Goal: Task Accomplishment & Management: Manage account settings

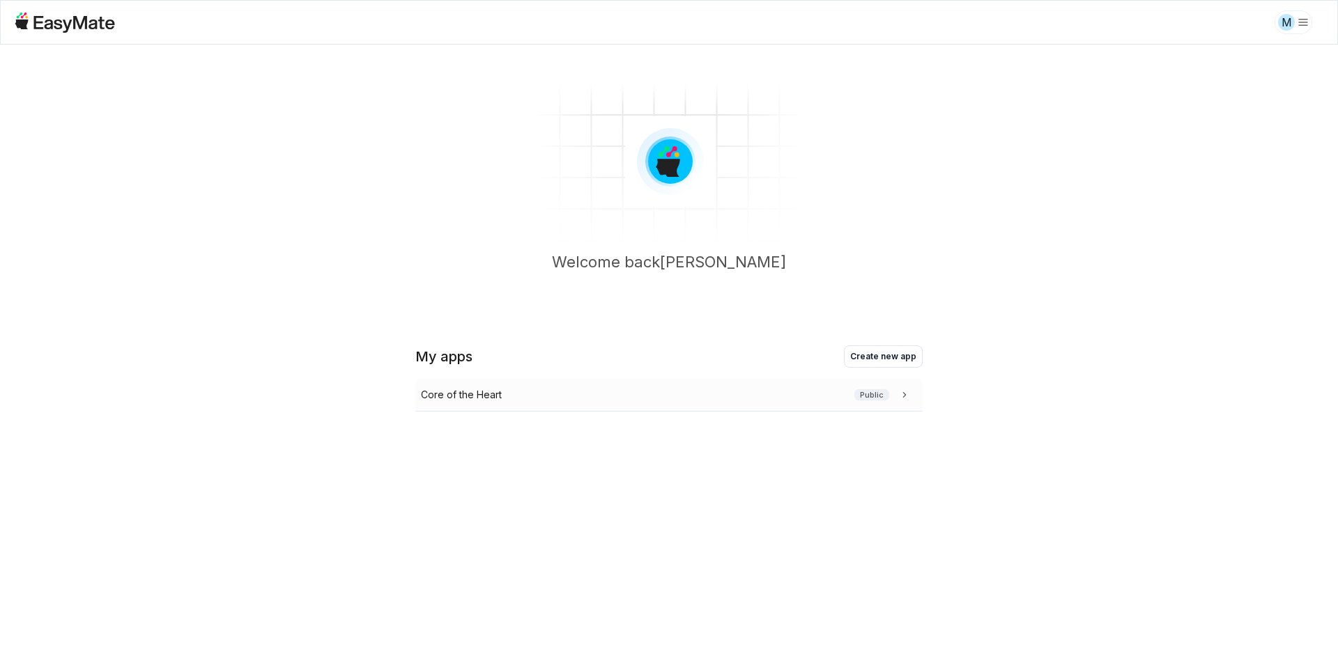
click at [454, 400] on p "Core of the Heart" at bounding box center [461, 394] width 81 height 15
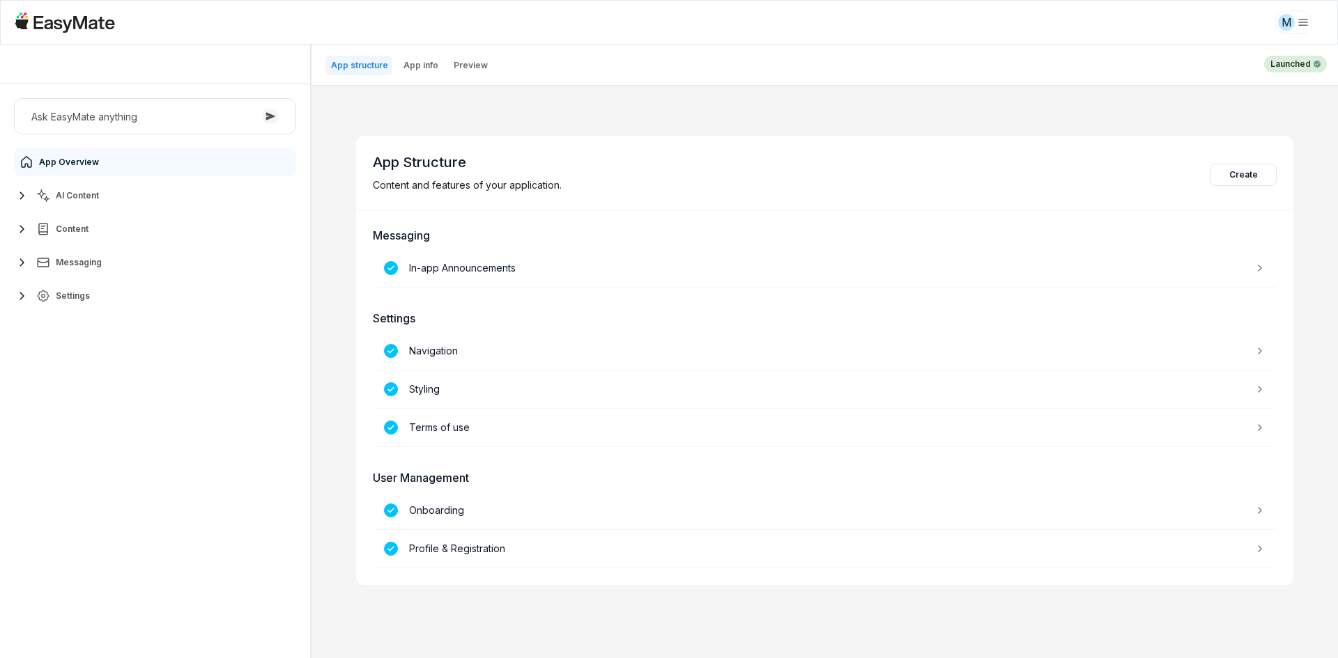
click at [91, 299] on button "Settings" at bounding box center [155, 296] width 282 height 28
click at [91, 431] on link "Users 3691" at bounding box center [163, 441] width 261 height 28
type textarea "*"
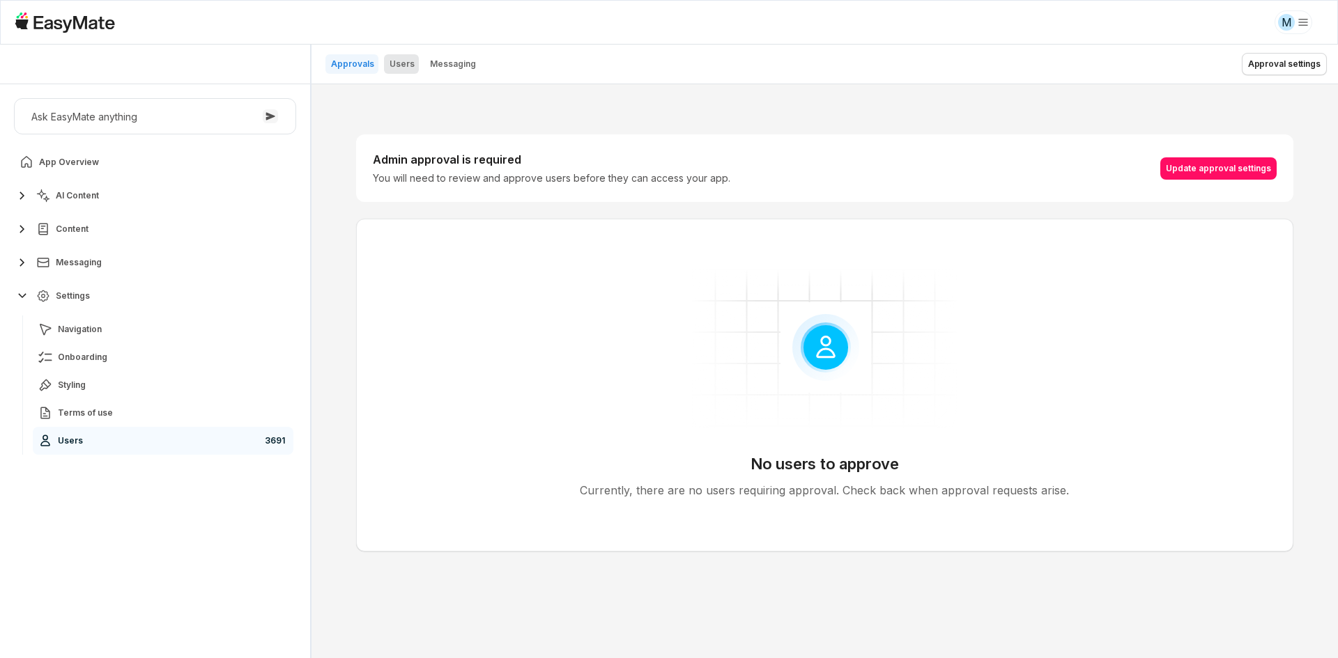
click at [392, 68] on p "Users" at bounding box center [401, 64] width 25 height 11
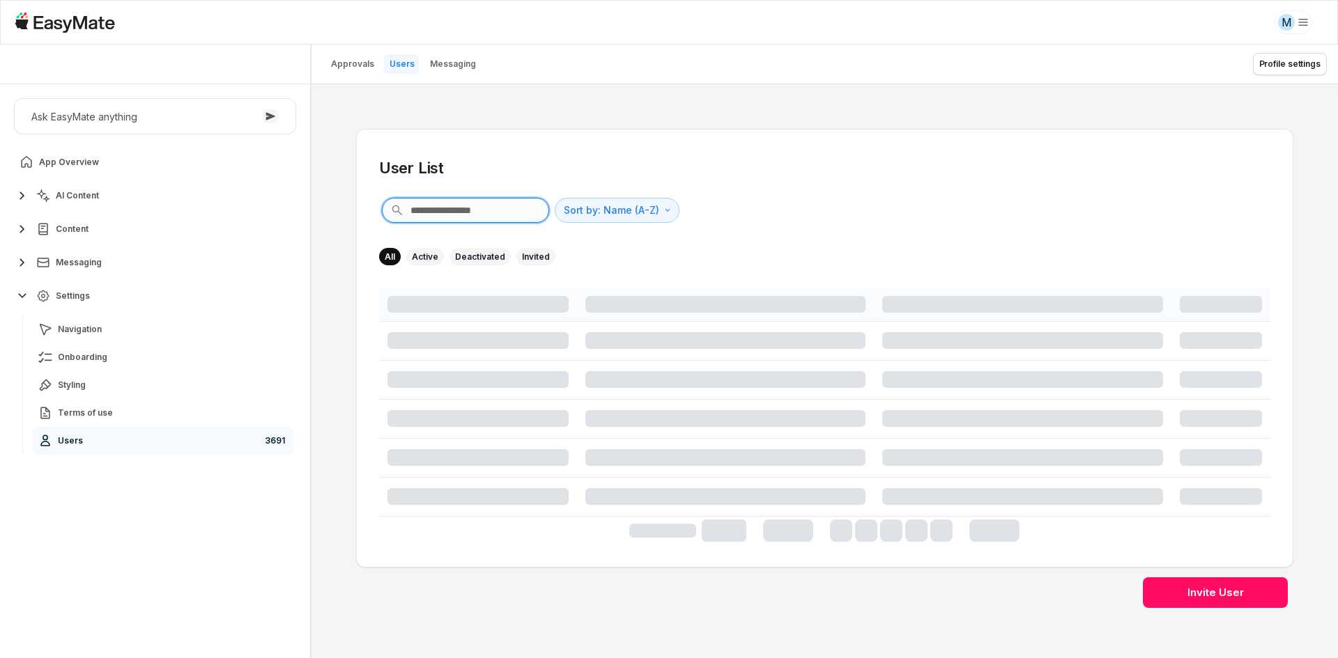
click at [475, 210] on input "text" at bounding box center [465, 210] width 167 height 25
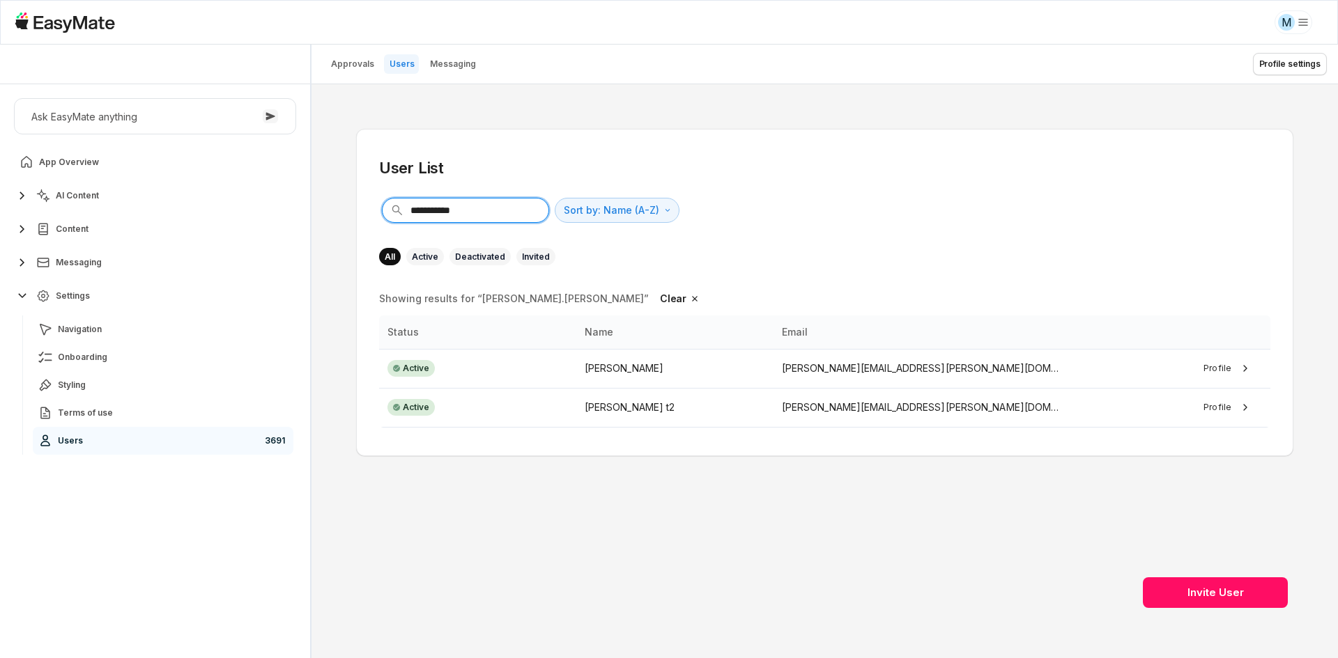
type input "**********"
click at [812, 372] on p "[PERSON_NAME][EMAIL_ADDRESS][PERSON_NAME][DOMAIN_NAME]" at bounding box center [923, 368] width 283 height 15
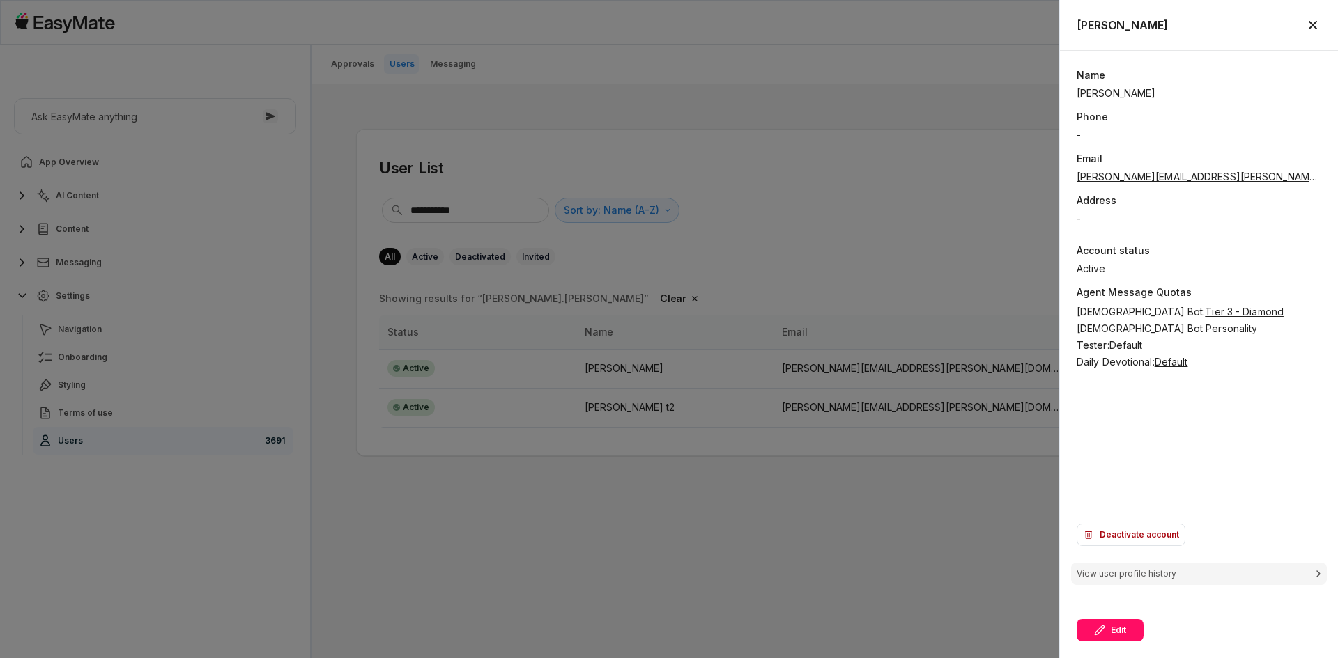
click at [1110, 176] on p "[PERSON_NAME][EMAIL_ADDRESS][PERSON_NAME][DOMAIN_NAME]" at bounding box center [1198, 176] width 245 height 15
copy p "[PERSON_NAME][EMAIL_ADDRESS][PERSON_NAME][DOMAIN_NAME]"
click at [1007, 104] on div "**********" at bounding box center [824, 371] width 1026 height 574
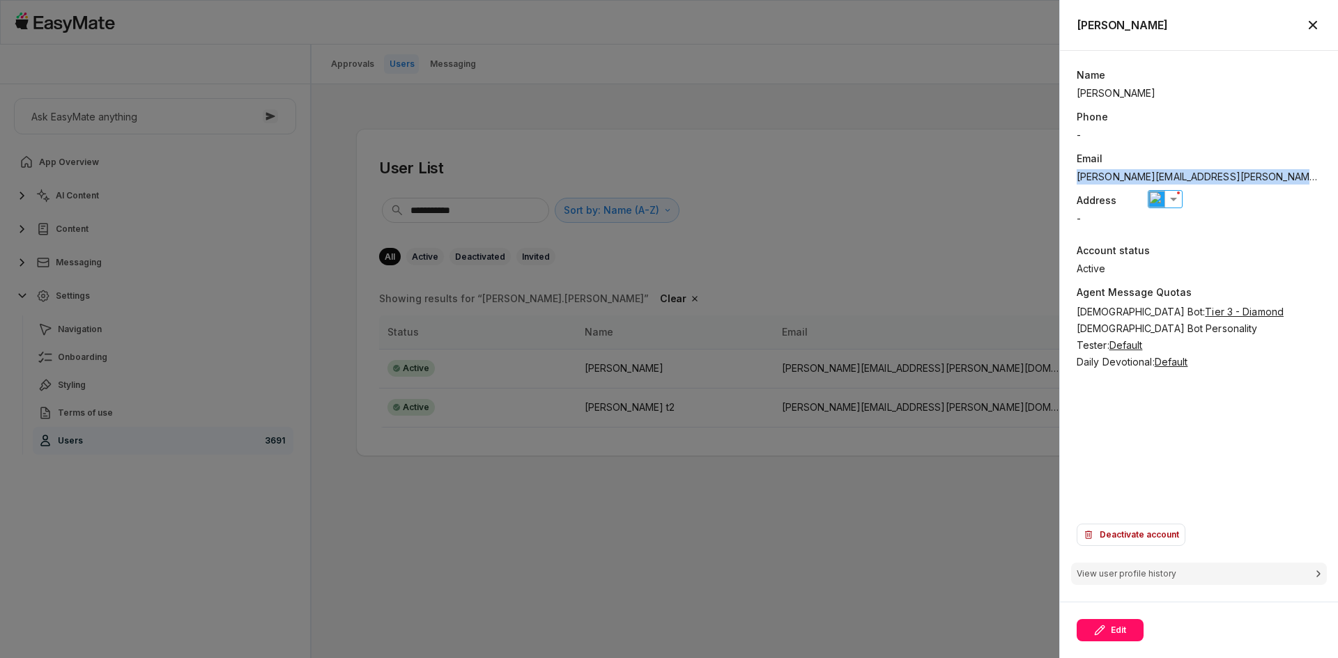
click at [1007, 103] on div "**********" at bounding box center [824, 371] width 1026 height 574
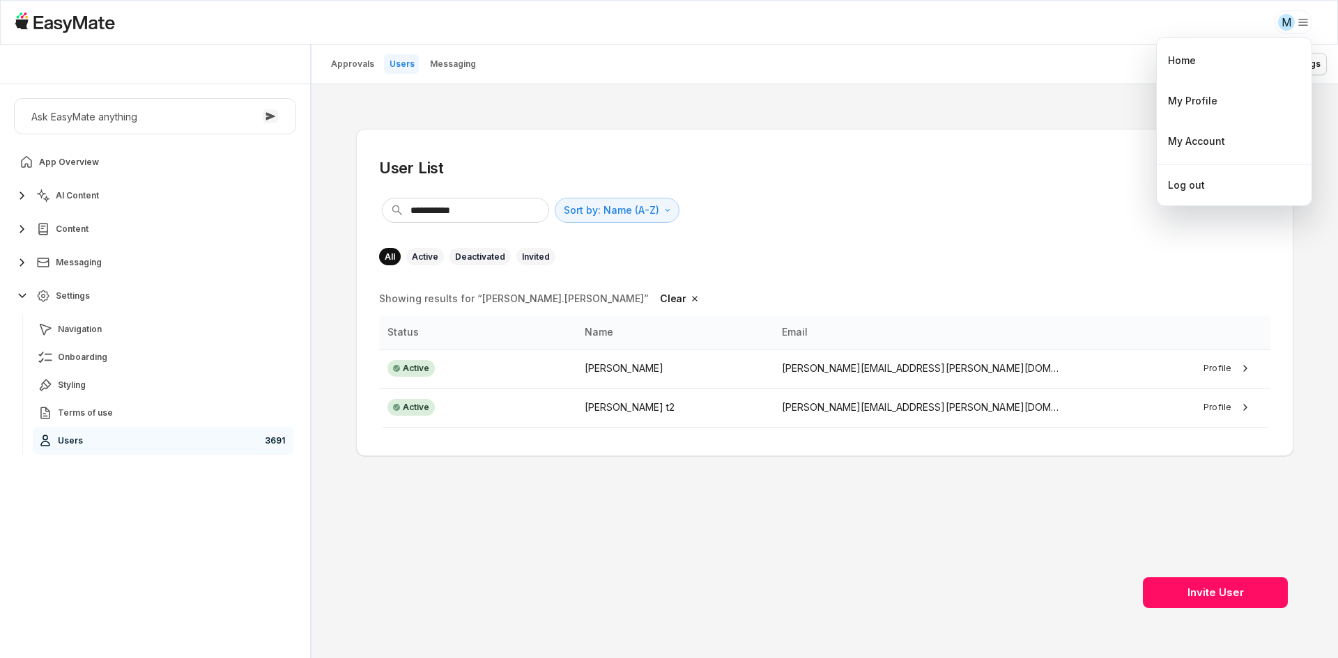
click at [1287, 27] on html "**********" at bounding box center [669, 329] width 1338 height 658
click at [1225, 184] on div "Log out" at bounding box center [1234, 185] width 144 height 29
type textarea "*"
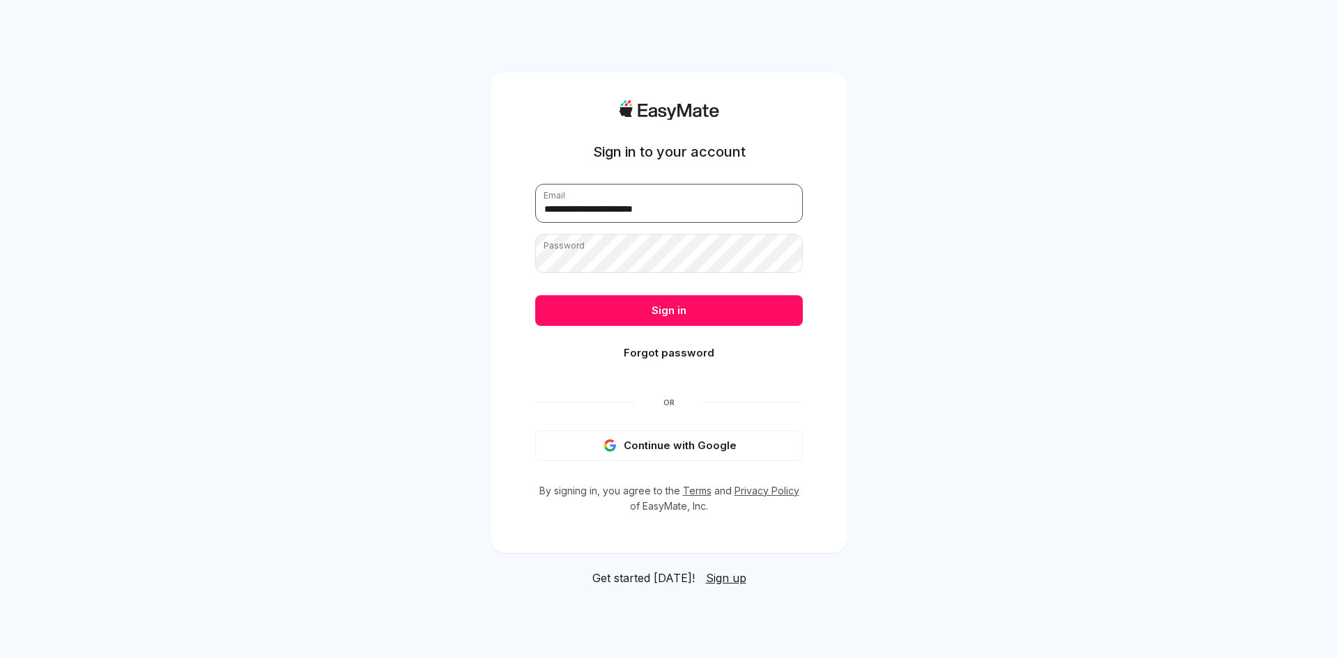
click at [712, 198] on input "**********" at bounding box center [669, 203] width 268 height 39
type input "**********"
click at [663, 302] on button "Sign in" at bounding box center [669, 310] width 268 height 31
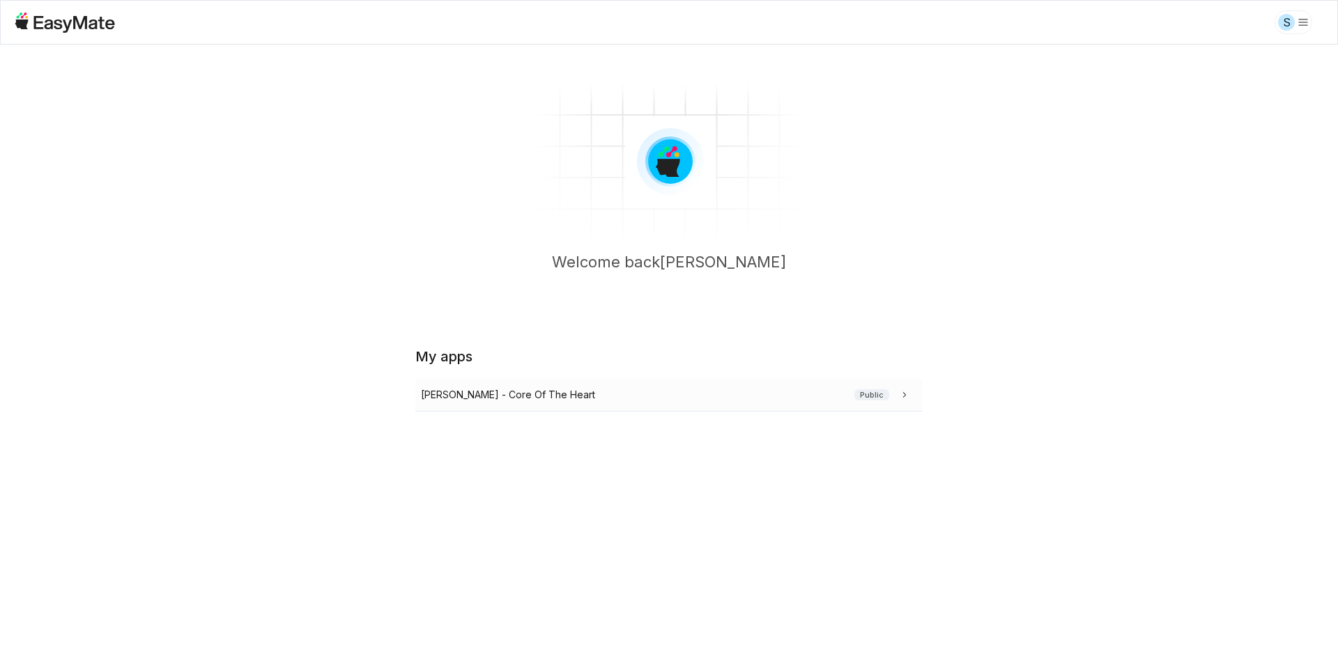
click at [663, 389] on div "Sam - Core Of The Heart Public" at bounding box center [666, 394] width 490 height 15
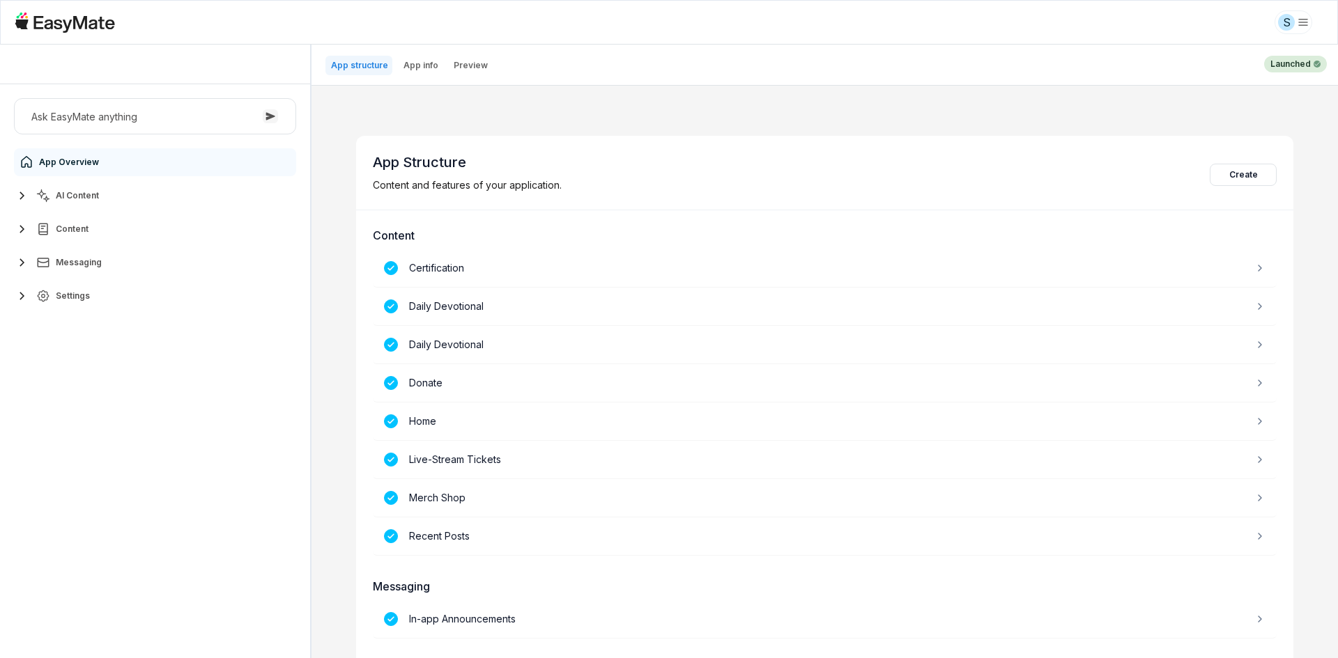
click at [93, 201] on span "AI Content" at bounding box center [77, 195] width 43 height 11
click at [114, 228] on link "Agents 2" at bounding box center [163, 229] width 261 height 28
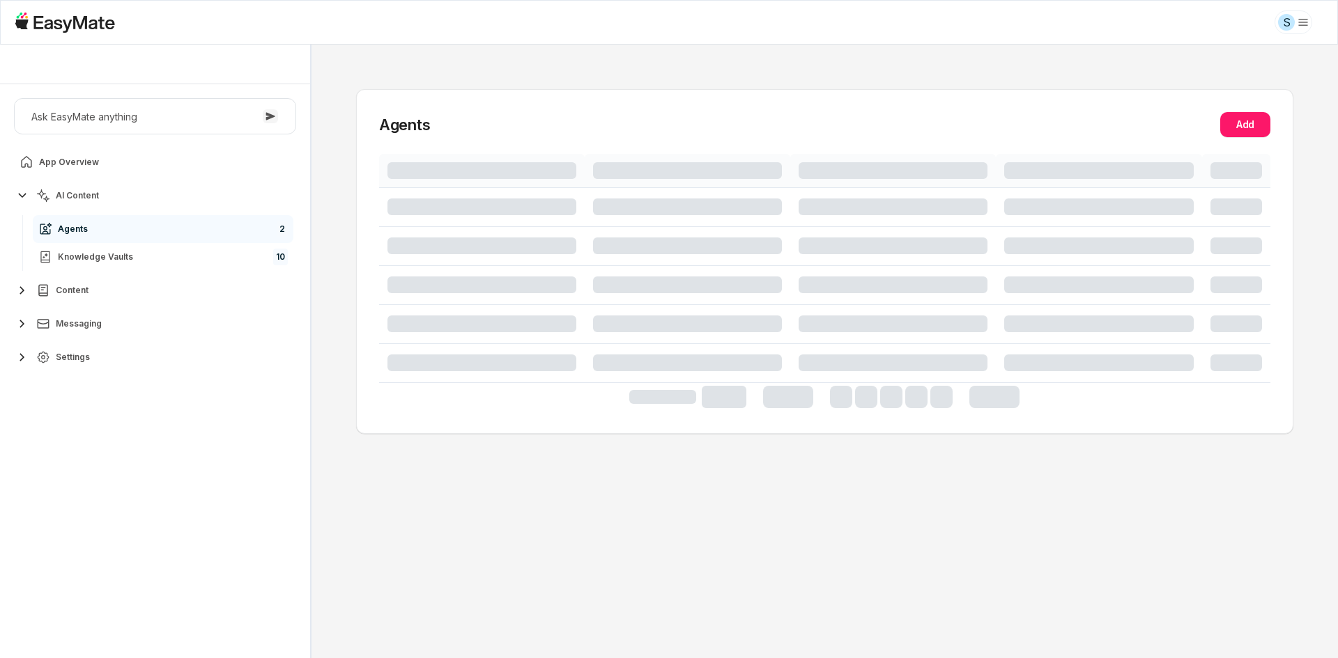
click at [169, 419] on div "Ask EasyMate anything App Overview AI Content Agents 2 Knowledge Vaults 10 Cont…" at bounding box center [155, 371] width 310 height 574
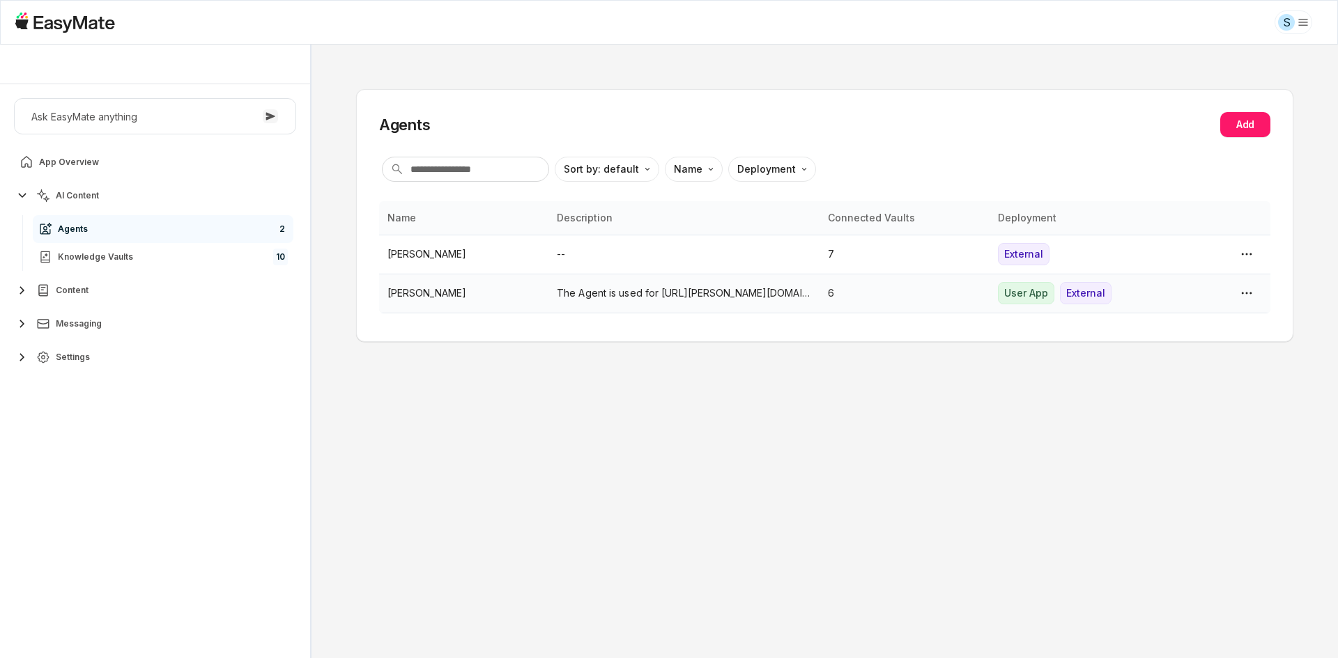
click at [549, 280] on td "The Agent is used for https://sam-csq-shop.fourthwall.com/ website" at bounding box center [683, 293] width 271 height 39
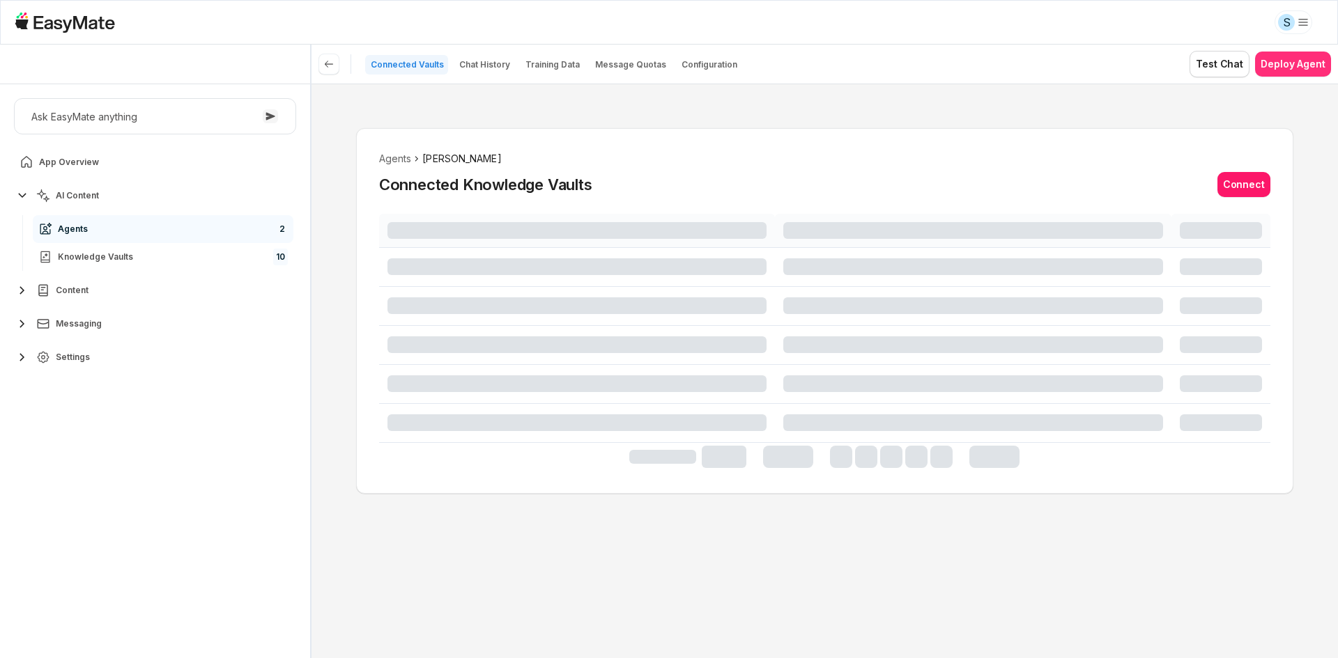
click at [1300, 61] on button "Deploy Agent" at bounding box center [1293, 64] width 76 height 25
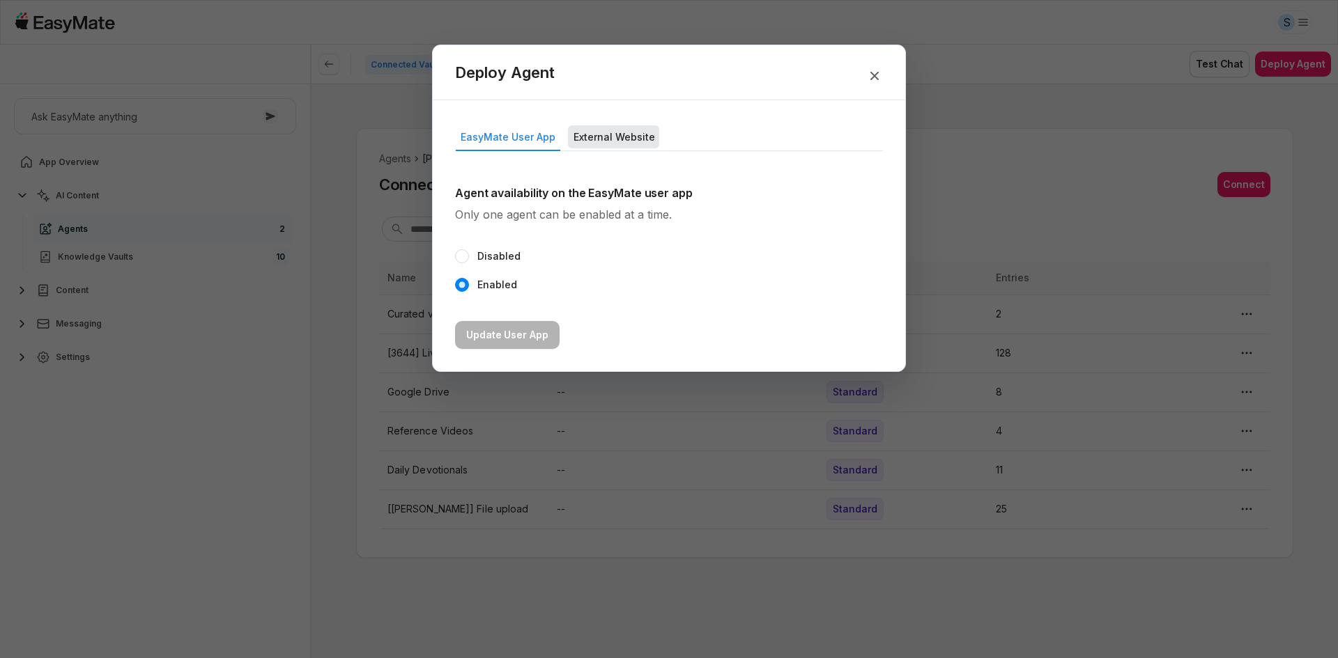
click at [604, 127] on button "External Website" at bounding box center [613, 136] width 91 height 23
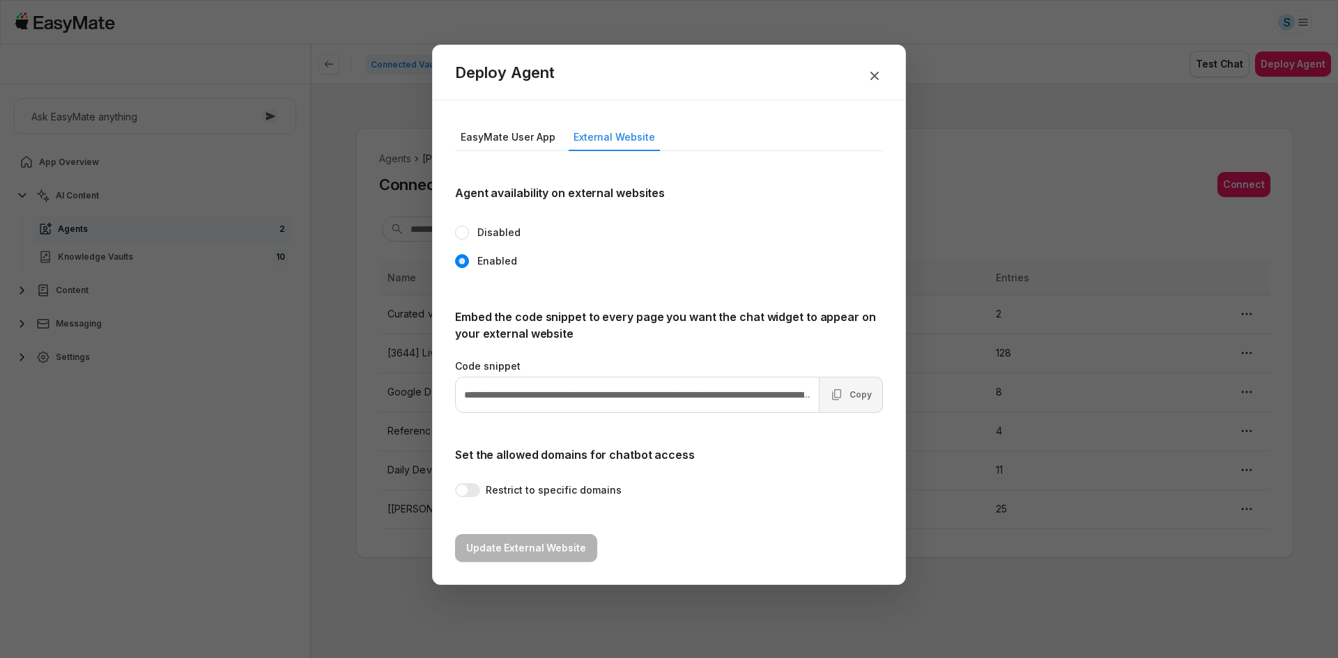
click at [851, 403] on button "Copy" at bounding box center [850, 395] width 63 height 36
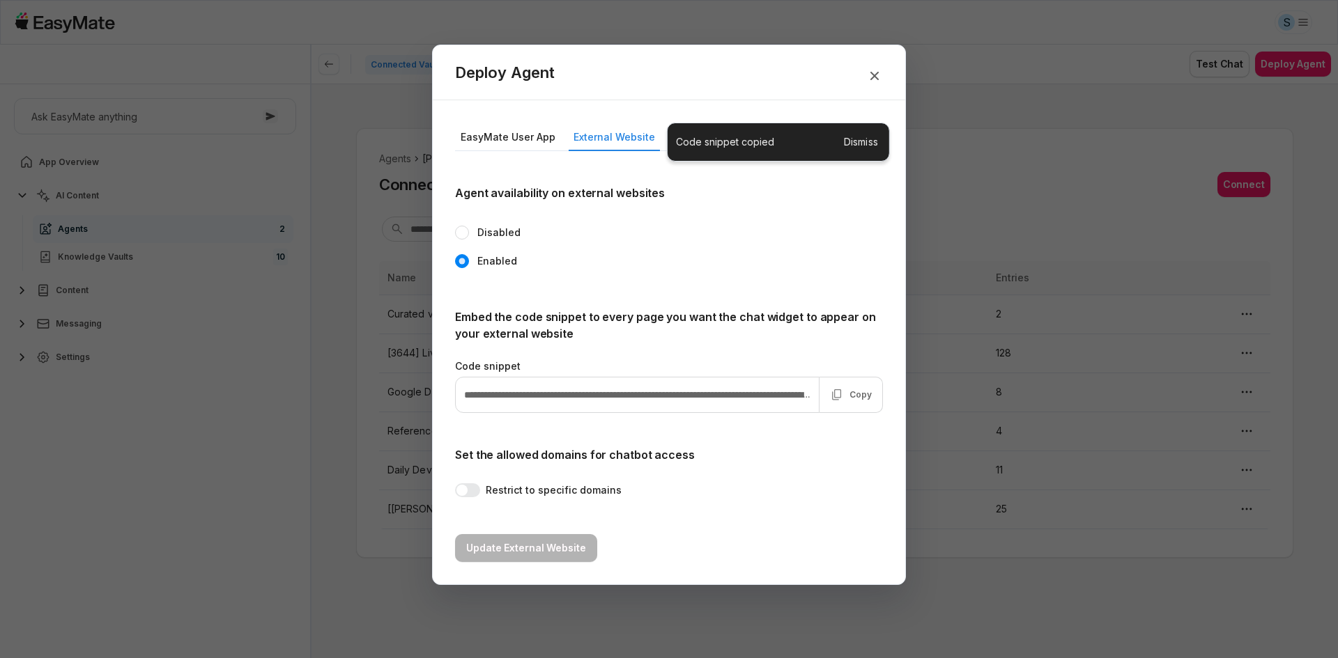
type textarea "*"
type input "**********"
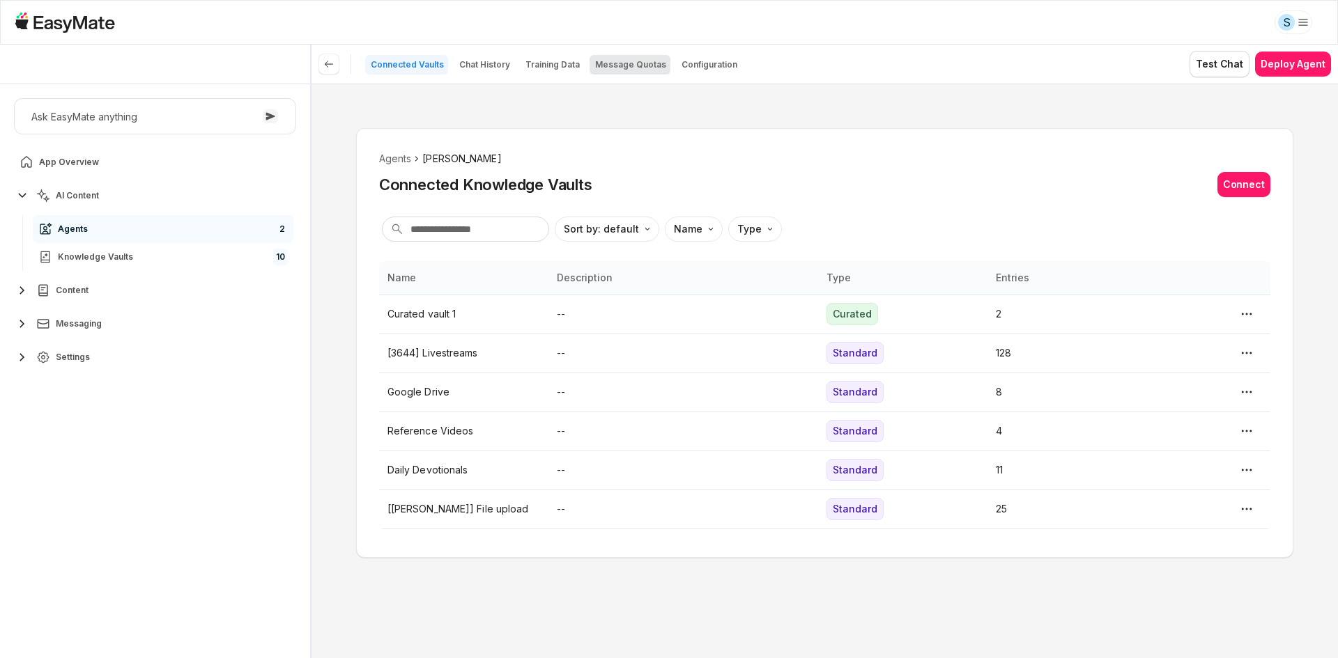
click at [627, 67] on p "Message Quotas" at bounding box center [630, 64] width 71 height 11
click at [625, 64] on p "Message Quotas" at bounding box center [630, 64] width 71 height 11
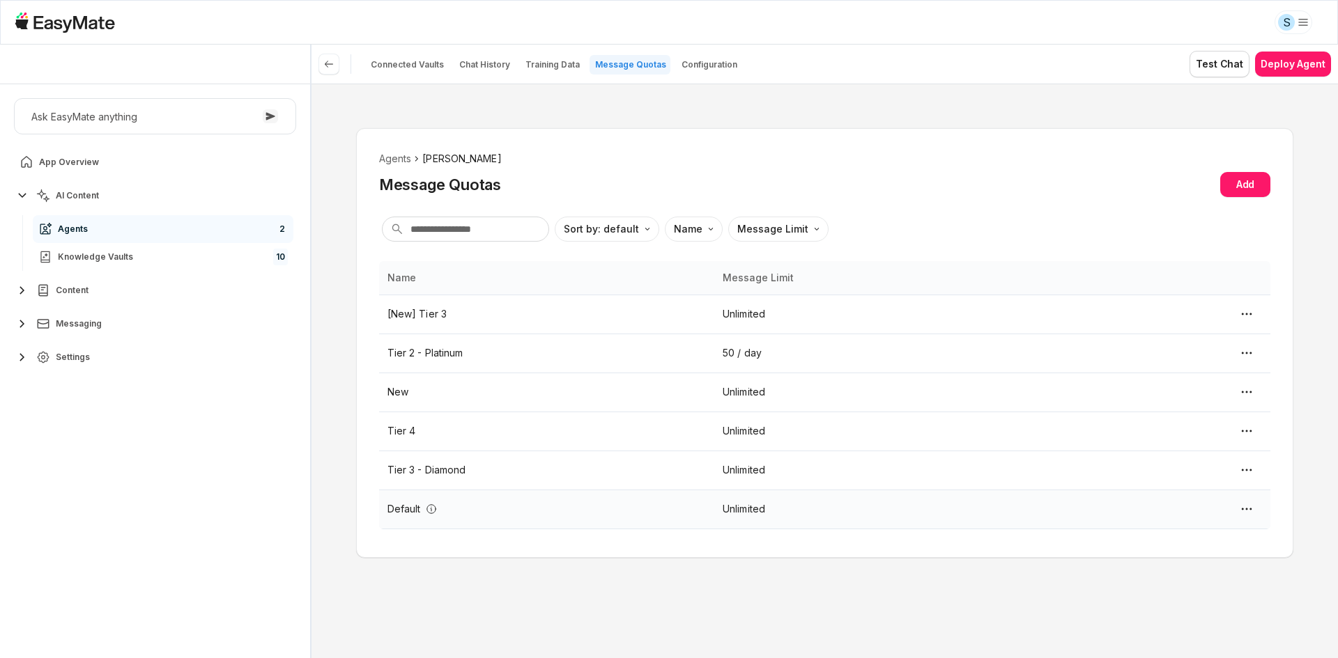
type textarea "*"
click at [1137, 546] on div "Edit Quota" at bounding box center [1150, 550] width 210 height 29
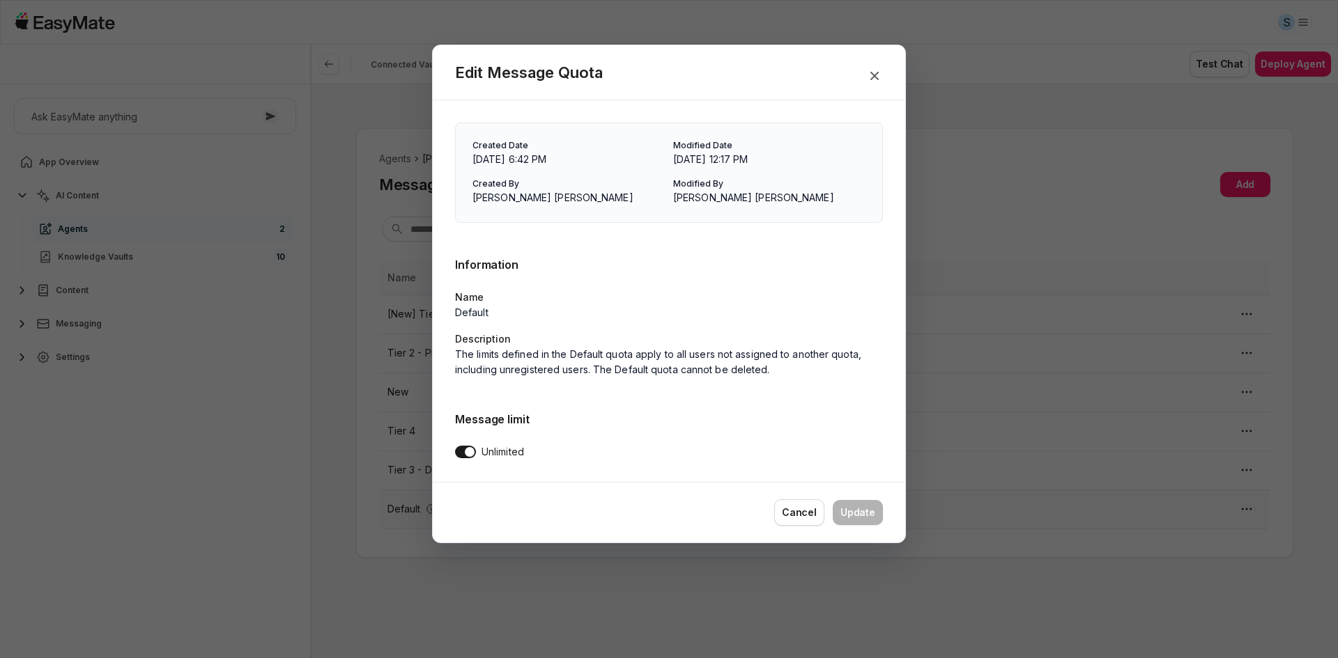
click at [470, 448] on button "Unlimited" at bounding box center [465, 452] width 21 height 13
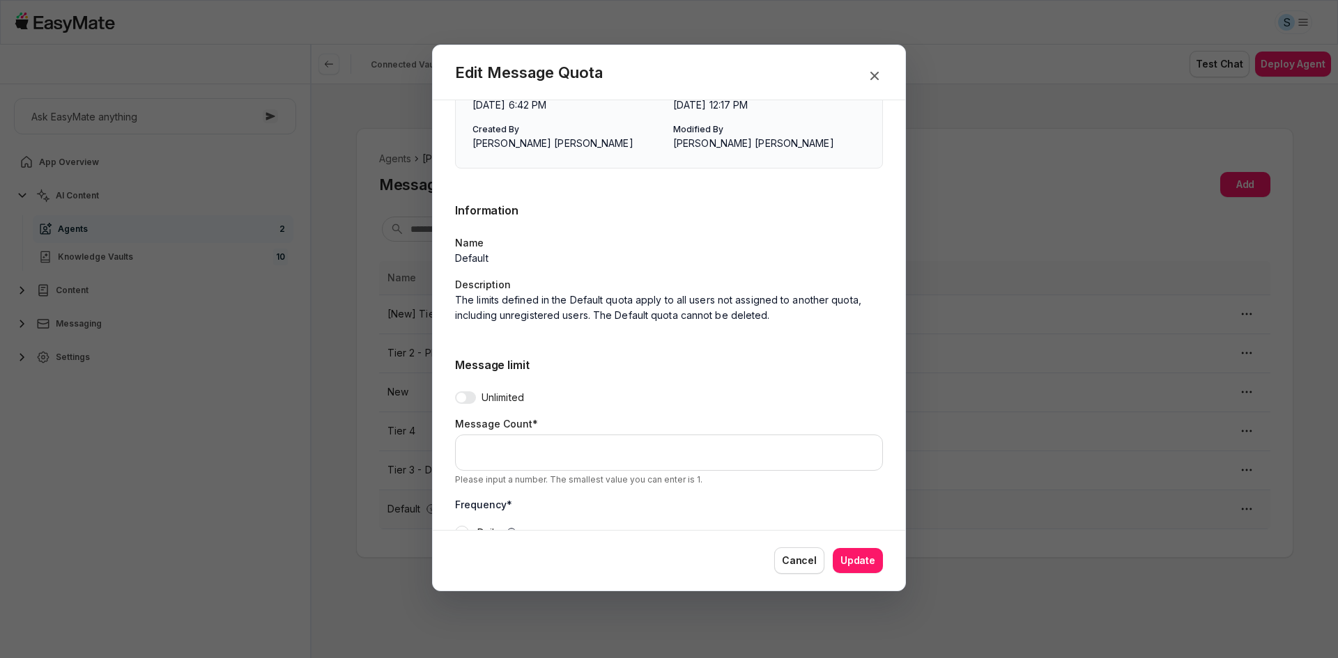
scroll to position [70, 0]
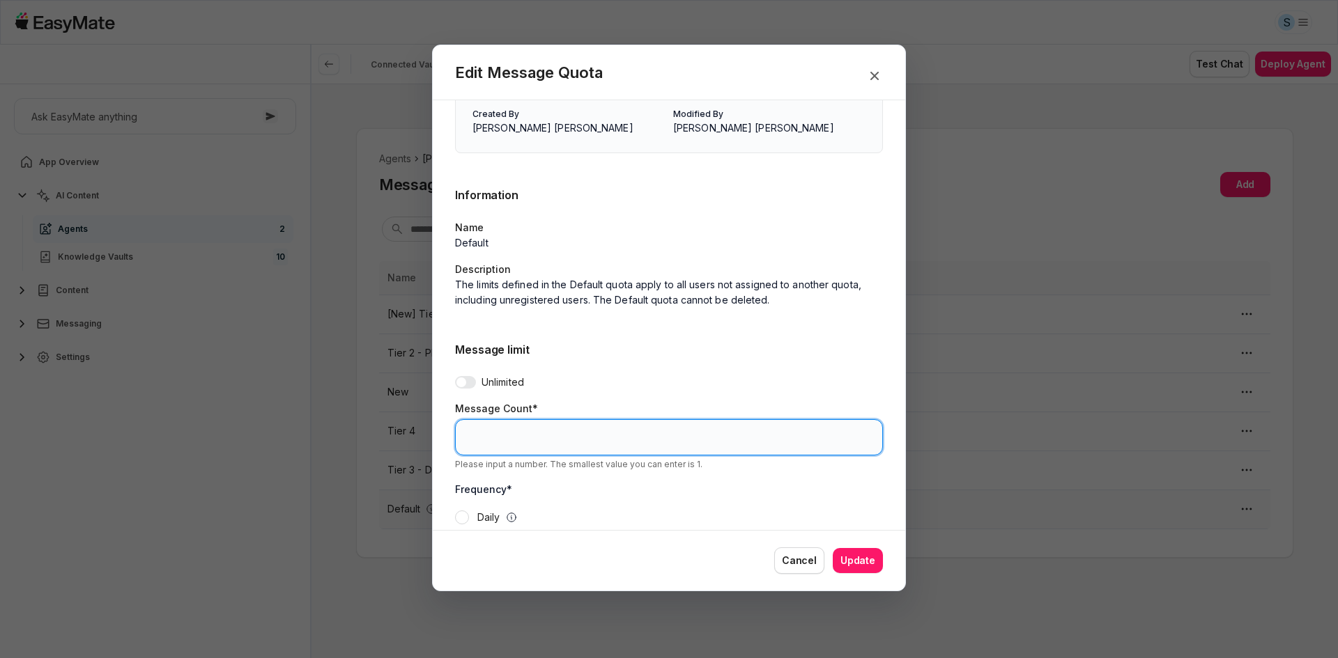
click at [472, 440] on input "*" at bounding box center [669, 437] width 428 height 36
click at [833, 548] on button "Update" at bounding box center [858, 560] width 50 height 25
type input "*"
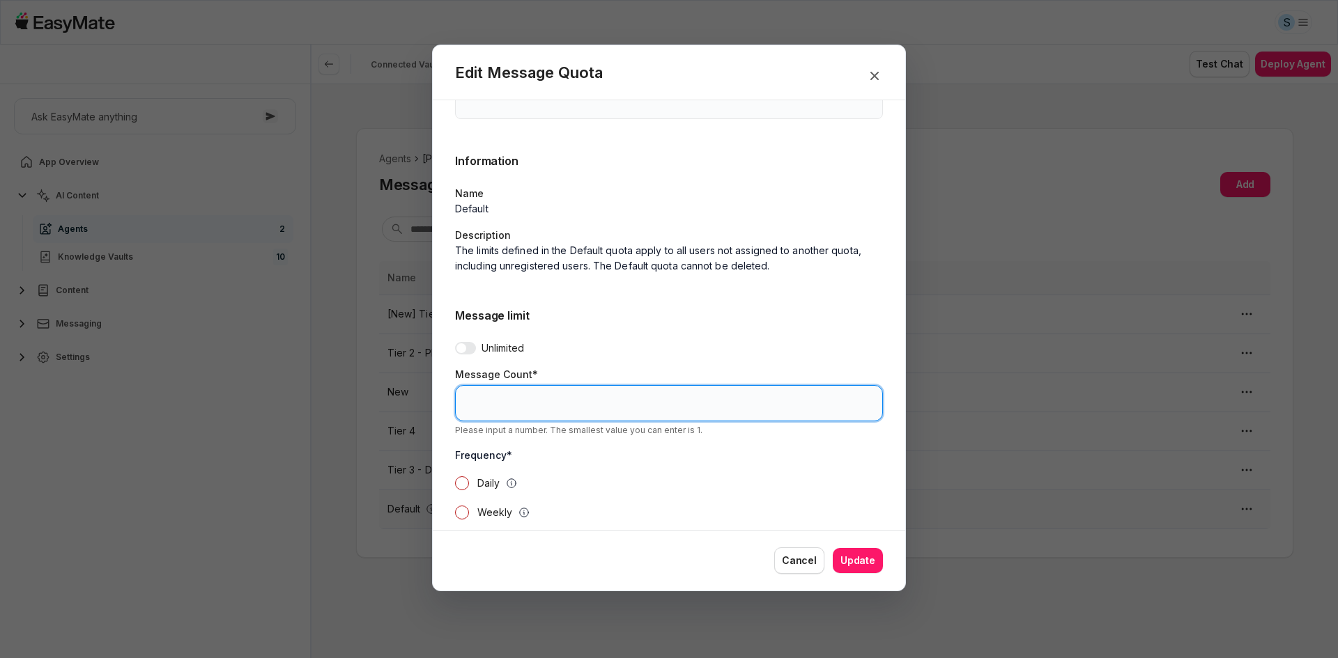
scroll to position [102, 0]
click at [546, 399] on input "*" at bounding box center [669, 405] width 428 height 36
type input "**"
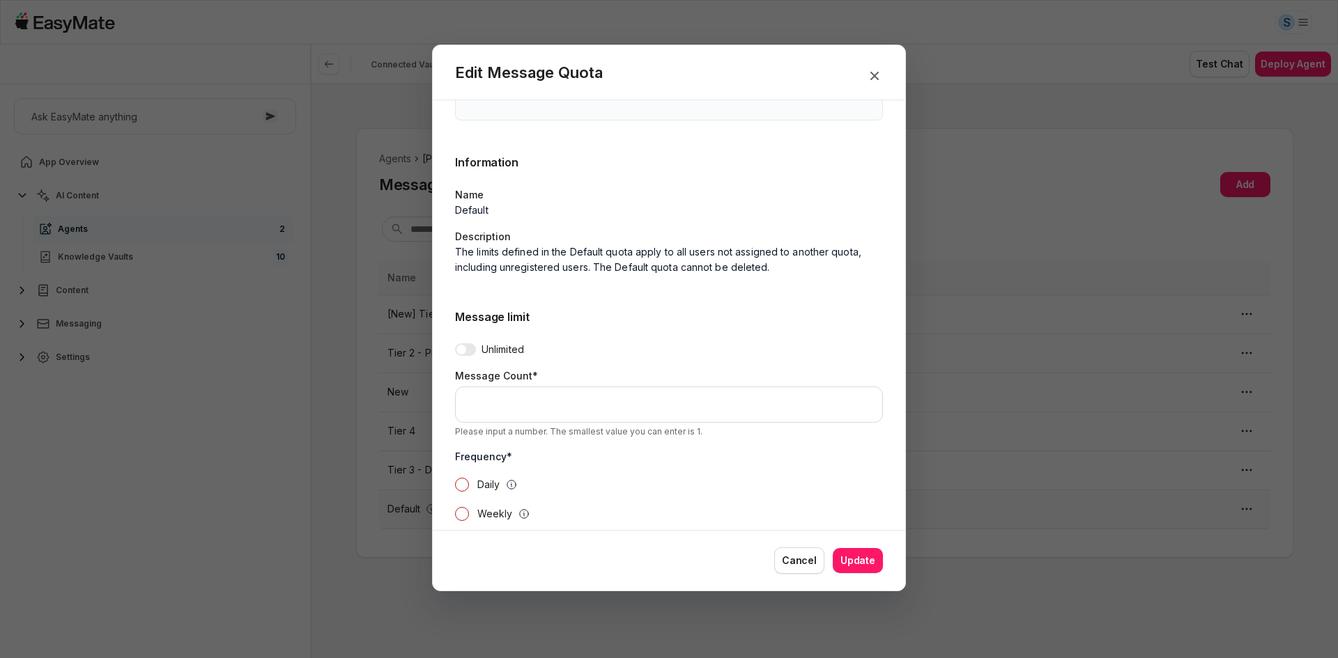
click at [663, 332] on div "Message limit Unlimited Message Count* ** Please input a number. The smallest v…" at bounding box center [669, 443] width 428 height 269
click at [480, 486] on p "Daily" at bounding box center [488, 484] width 23 height 15
click at [469, 486] on button "Daily" at bounding box center [462, 485] width 14 height 14
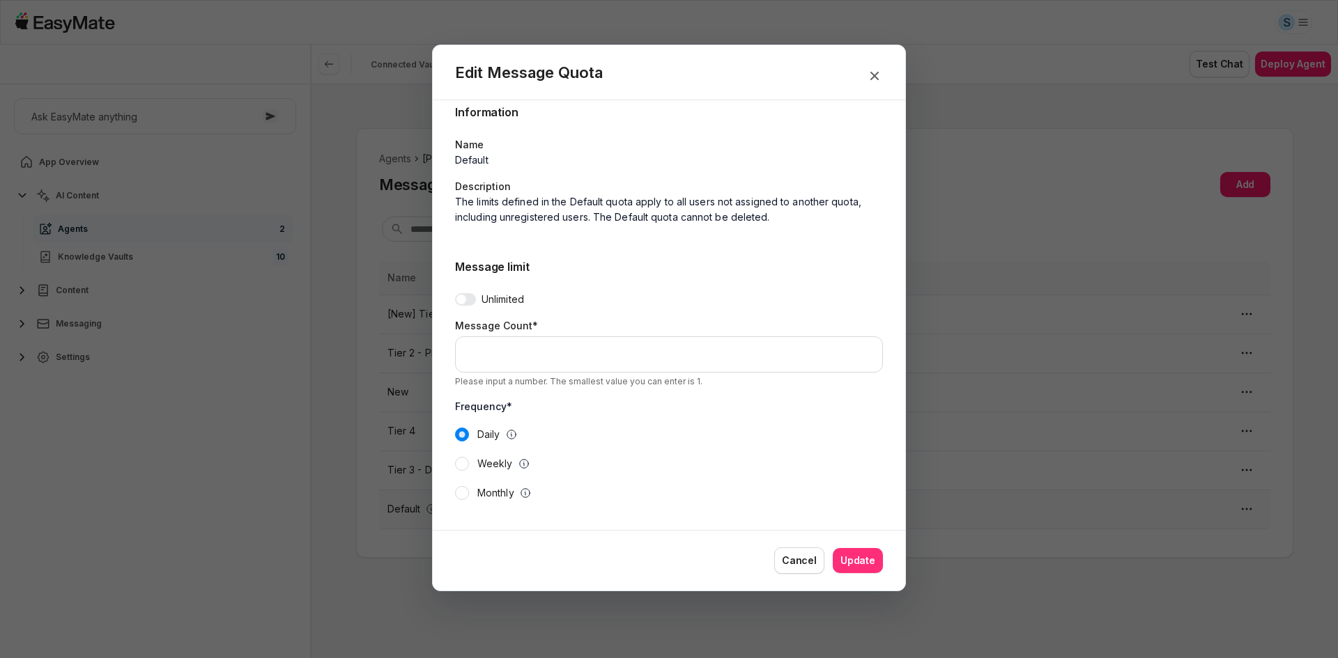
click at [854, 562] on button "Update" at bounding box center [858, 560] width 50 height 25
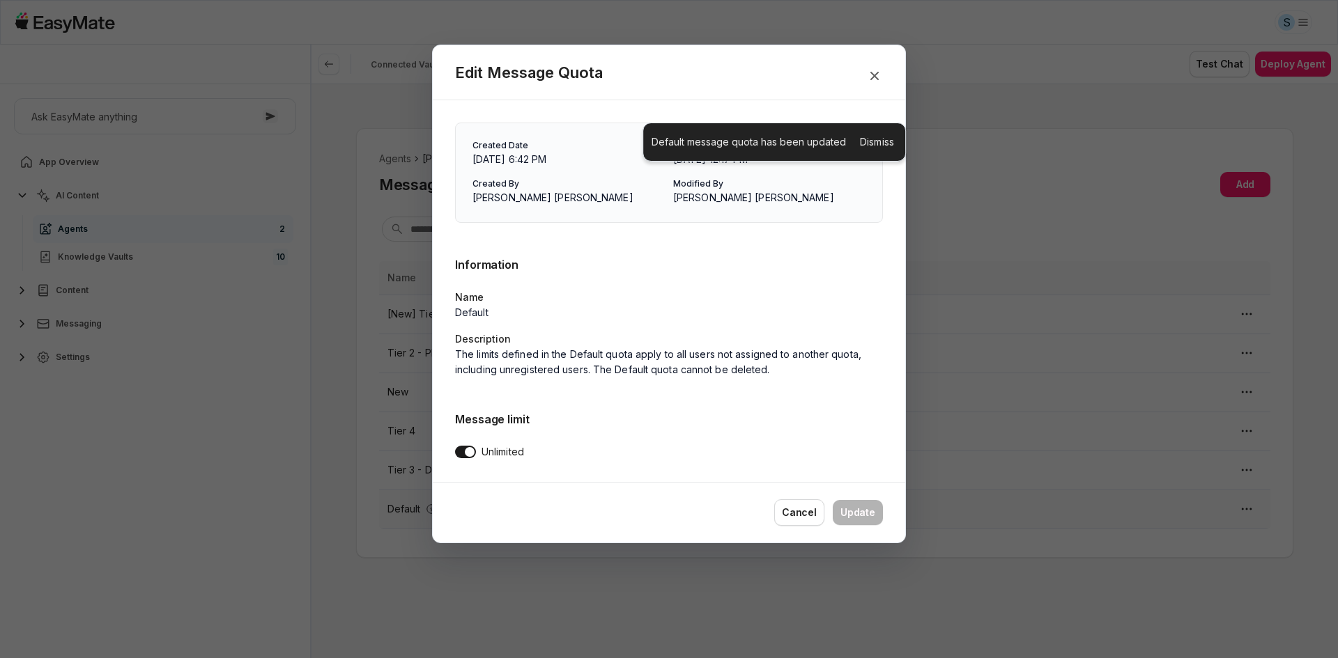
scroll to position [0, 0]
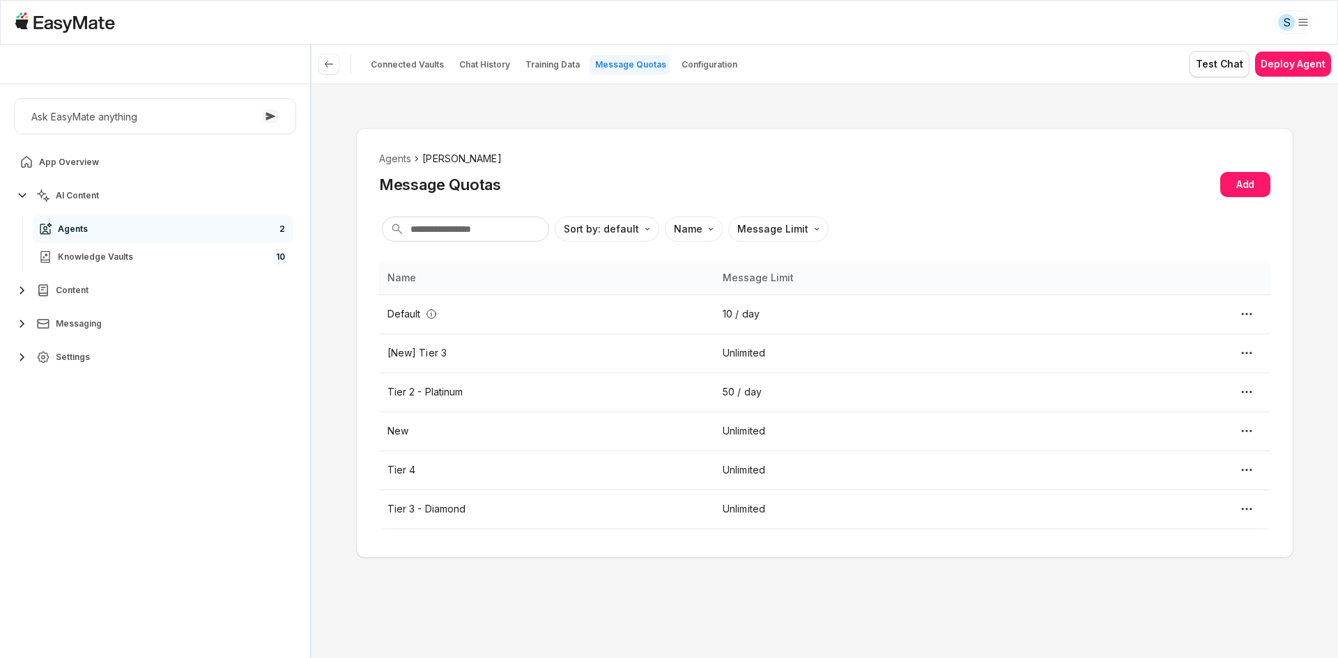
click at [68, 359] on span "Settings" at bounding box center [73, 357] width 34 height 11
click at [100, 416] on span "Onboarding" at bounding box center [82, 418] width 49 height 11
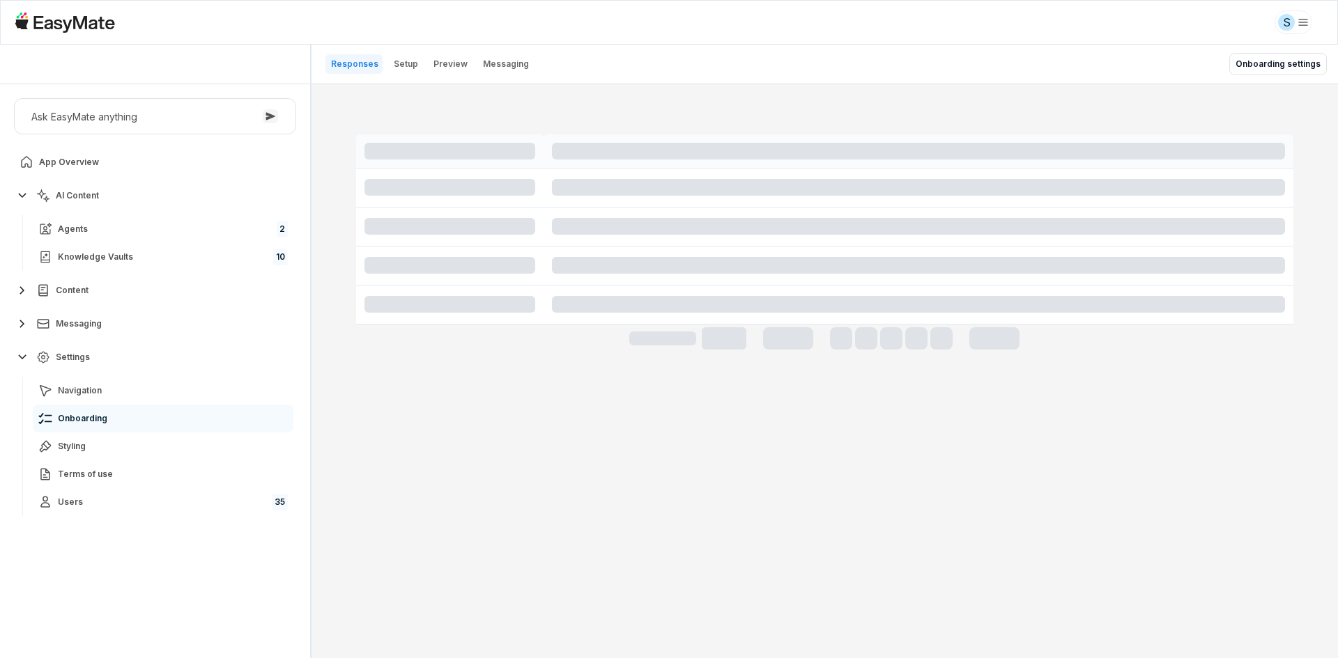
click at [323, 397] on div at bounding box center [824, 371] width 1026 height 574
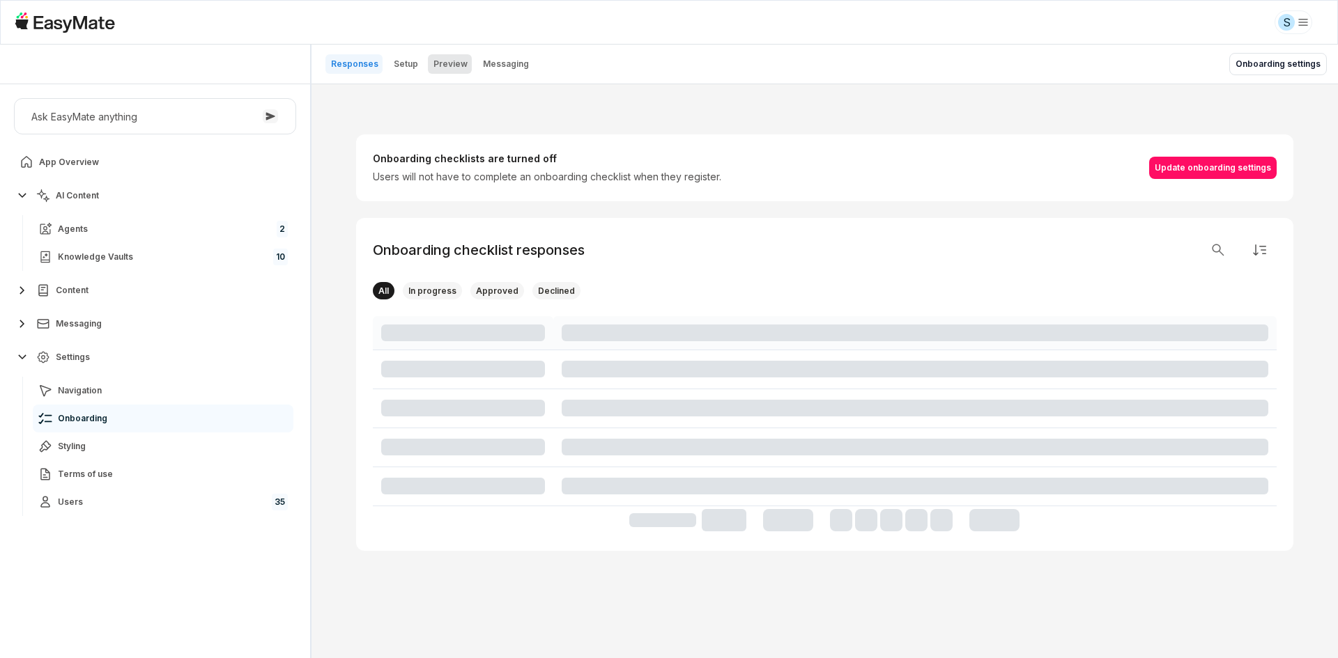
click at [436, 62] on p "Preview" at bounding box center [450, 64] width 34 height 11
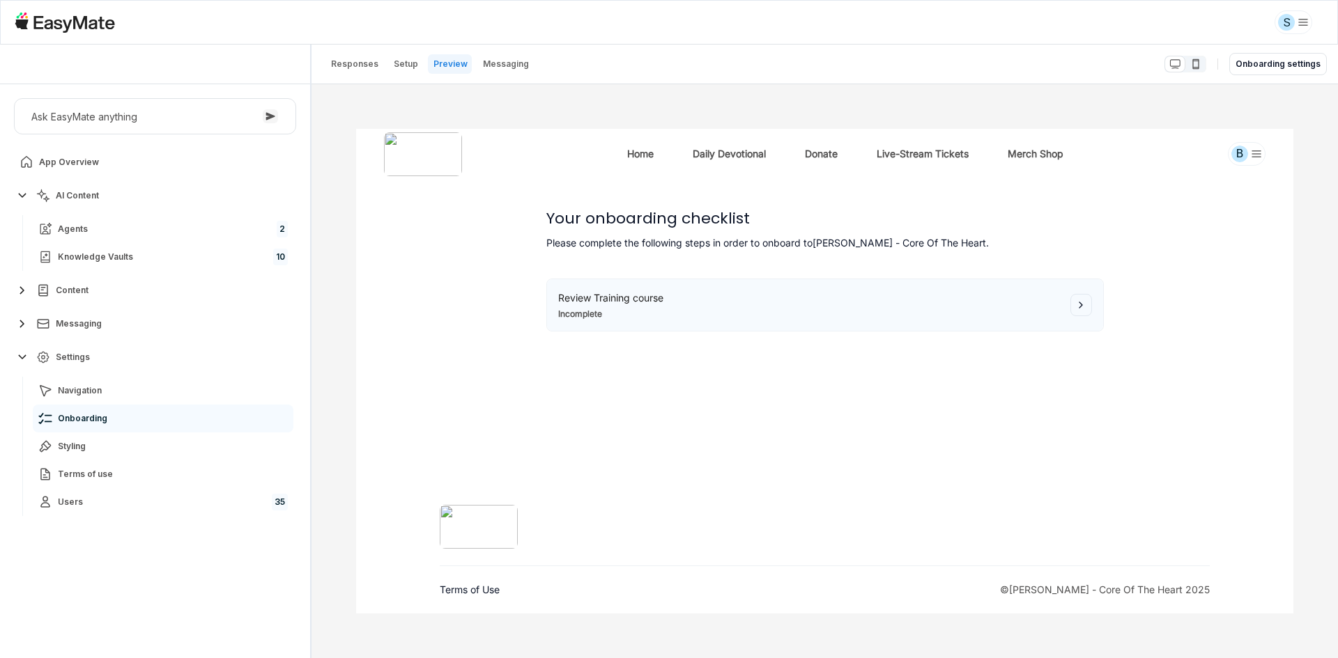
click at [964, 309] on div "Review Training course Incomplete" at bounding box center [809, 305] width 504 height 29
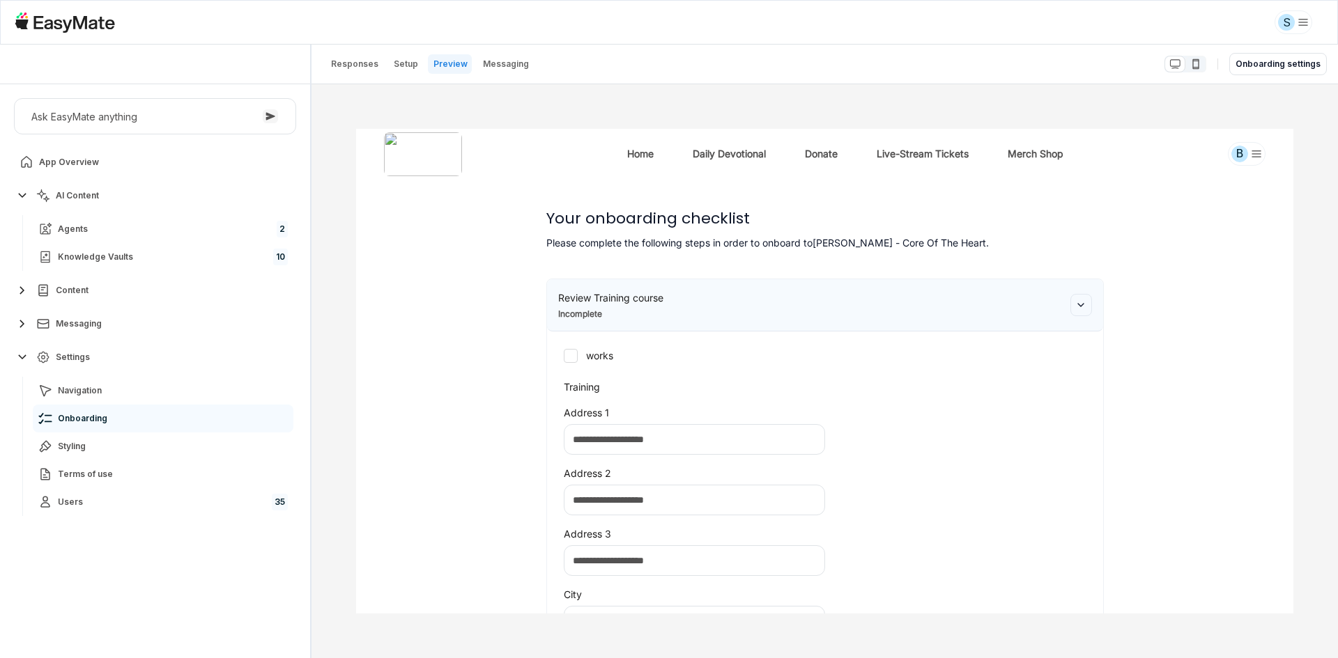
click at [964, 309] on div "Review Training course Incomplete" at bounding box center [809, 305] width 504 height 29
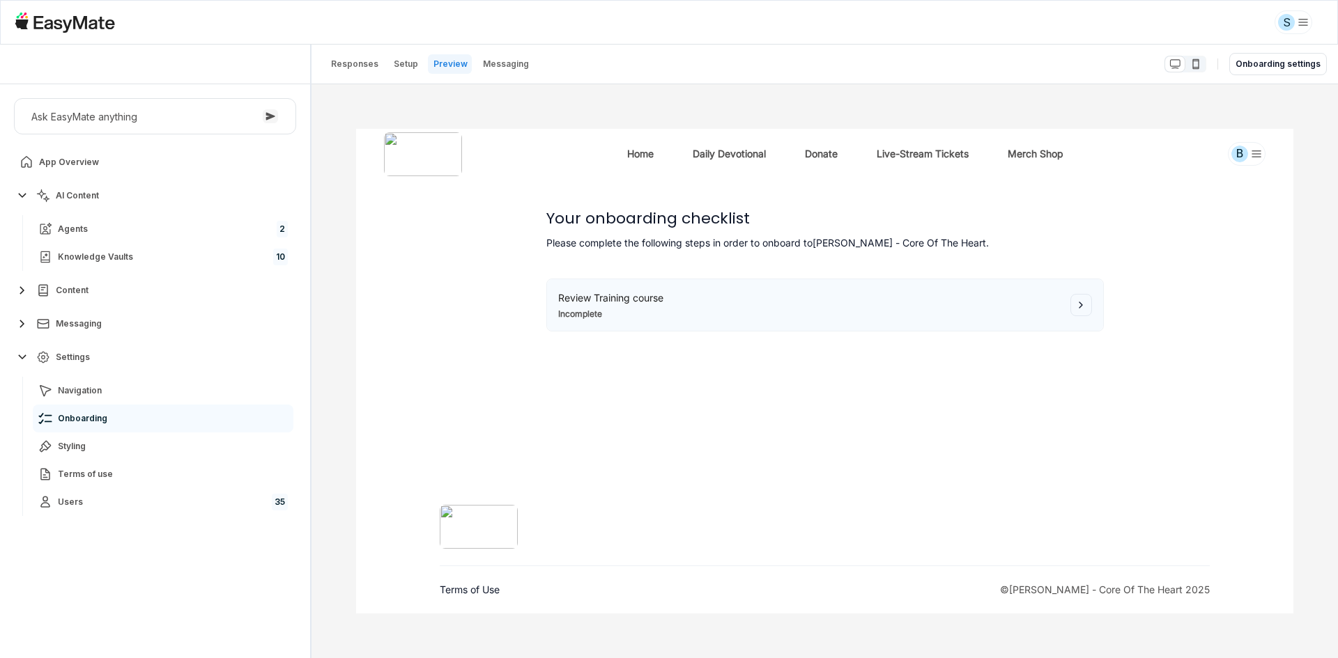
click at [1081, 302] on icon "button" at bounding box center [1079, 305] width 11 height 11
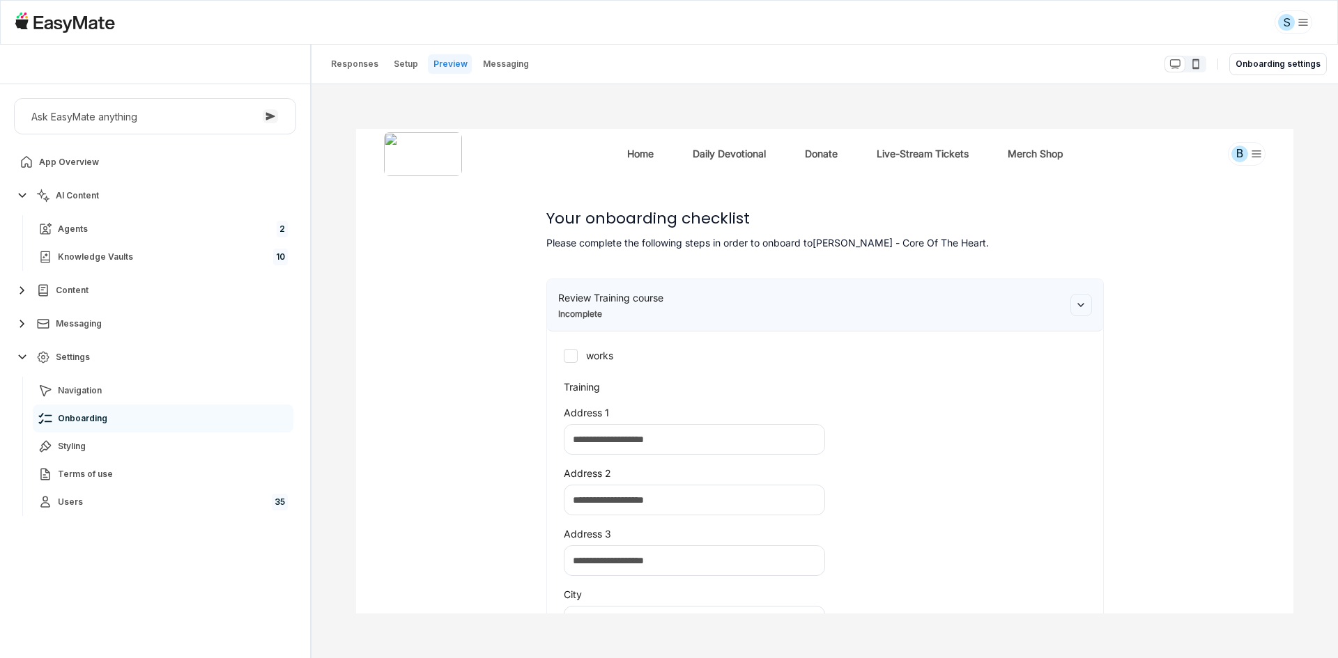
click at [1081, 302] on icon "button" at bounding box center [1079, 305] width 11 height 11
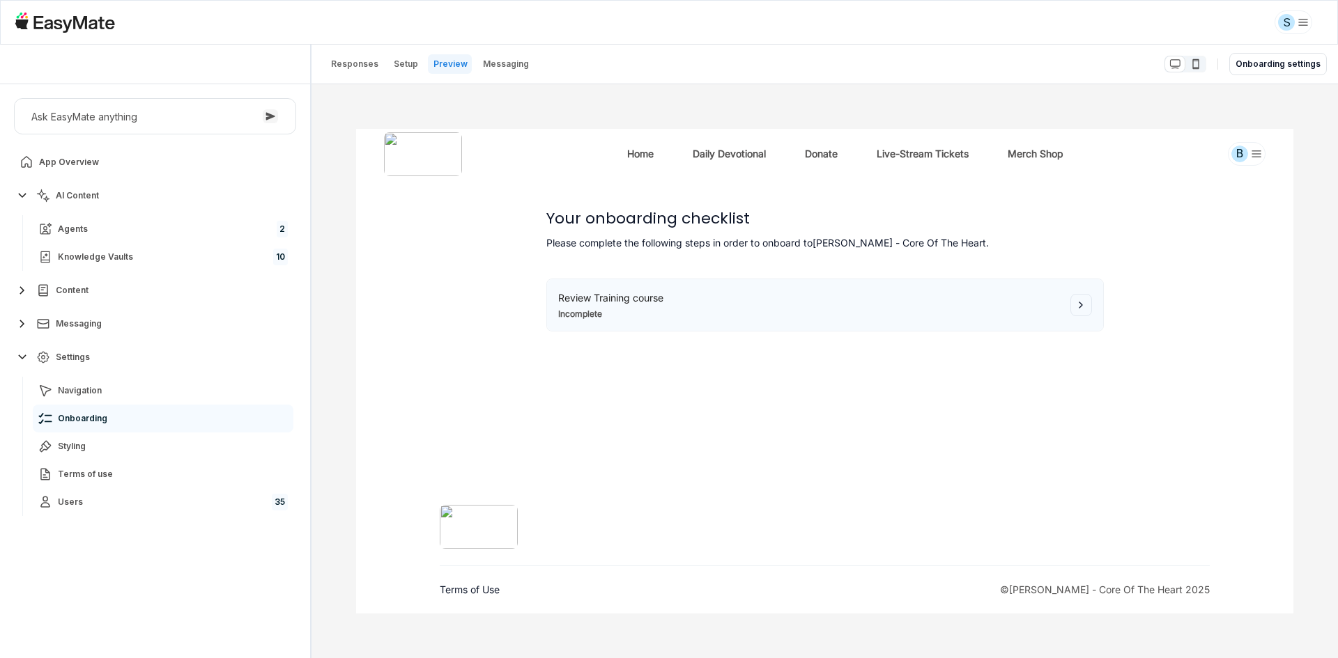
click at [1081, 302] on icon "button" at bounding box center [1079, 305] width 11 height 11
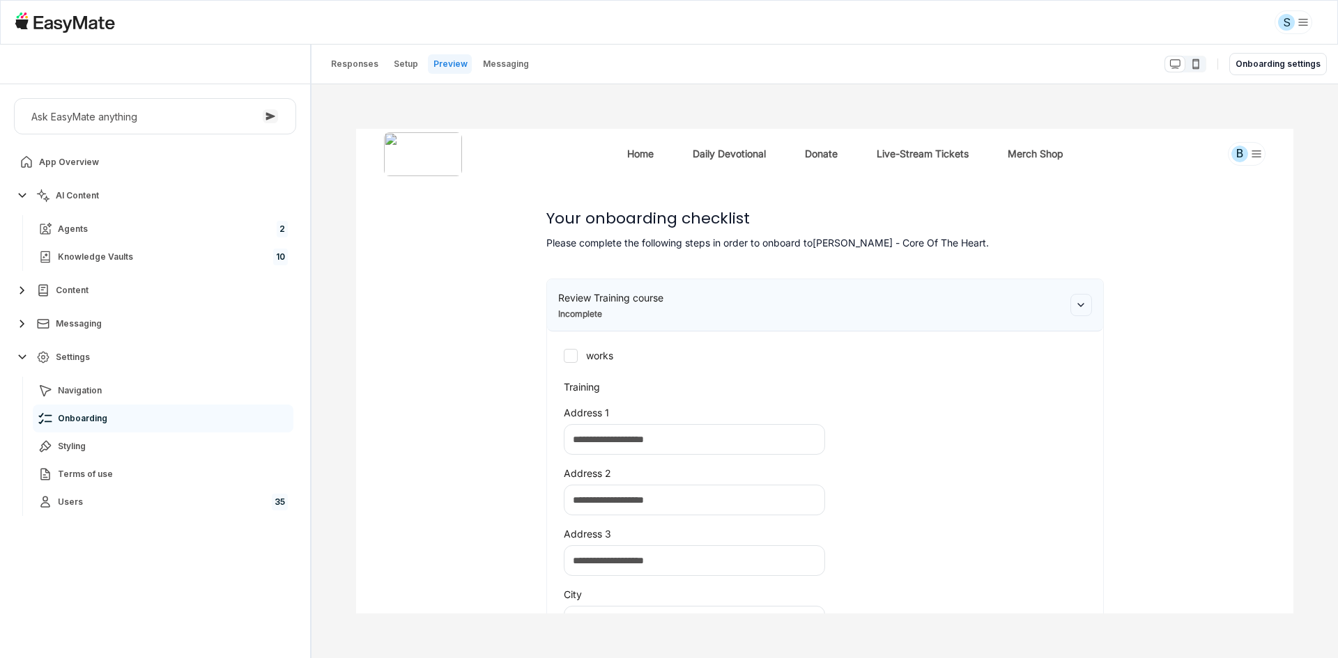
click at [1081, 302] on icon "button" at bounding box center [1079, 305] width 11 height 11
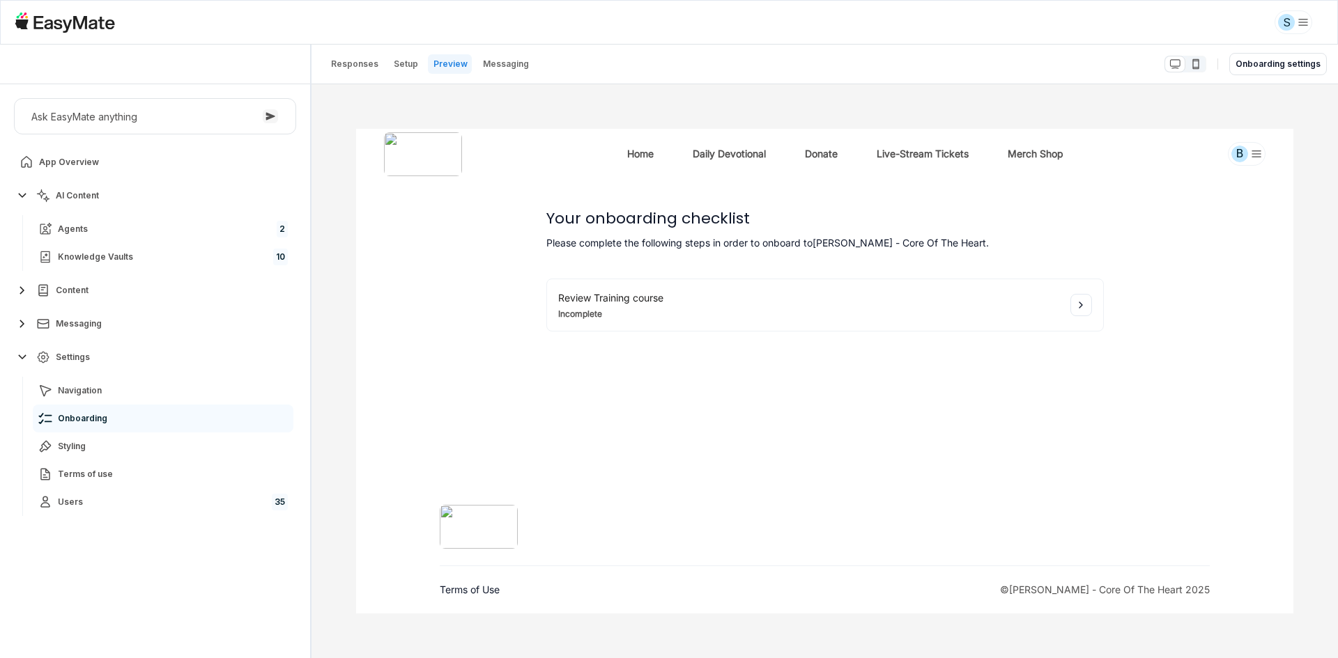
click at [1155, 295] on div "Your onboarding checklist Please complete the following steps in order to onboa…" at bounding box center [823, 331] width 937 height 304
click at [1154, 294] on div "Your onboarding checklist Please complete the following steps in order to onboa…" at bounding box center [823, 331] width 937 height 304
click at [975, 301] on div "Review Training course Incomplete" at bounding box center [809, 305] width 504 height 29
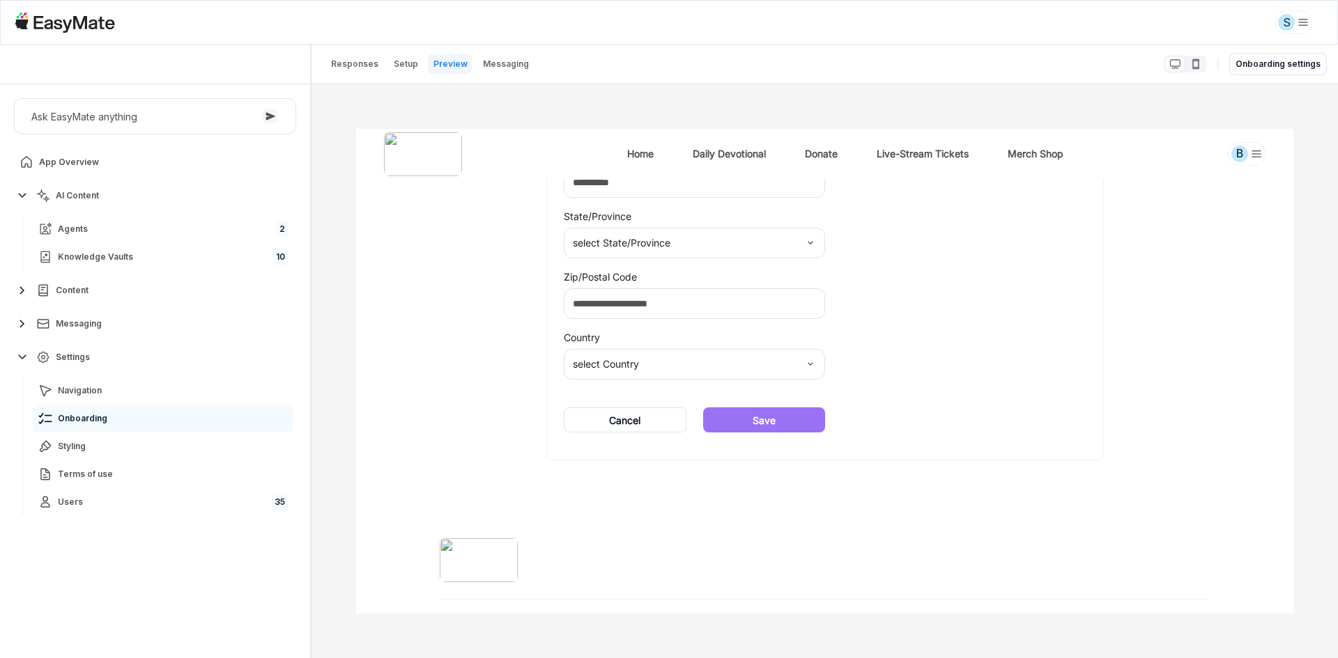
scroll to position [472, 0]
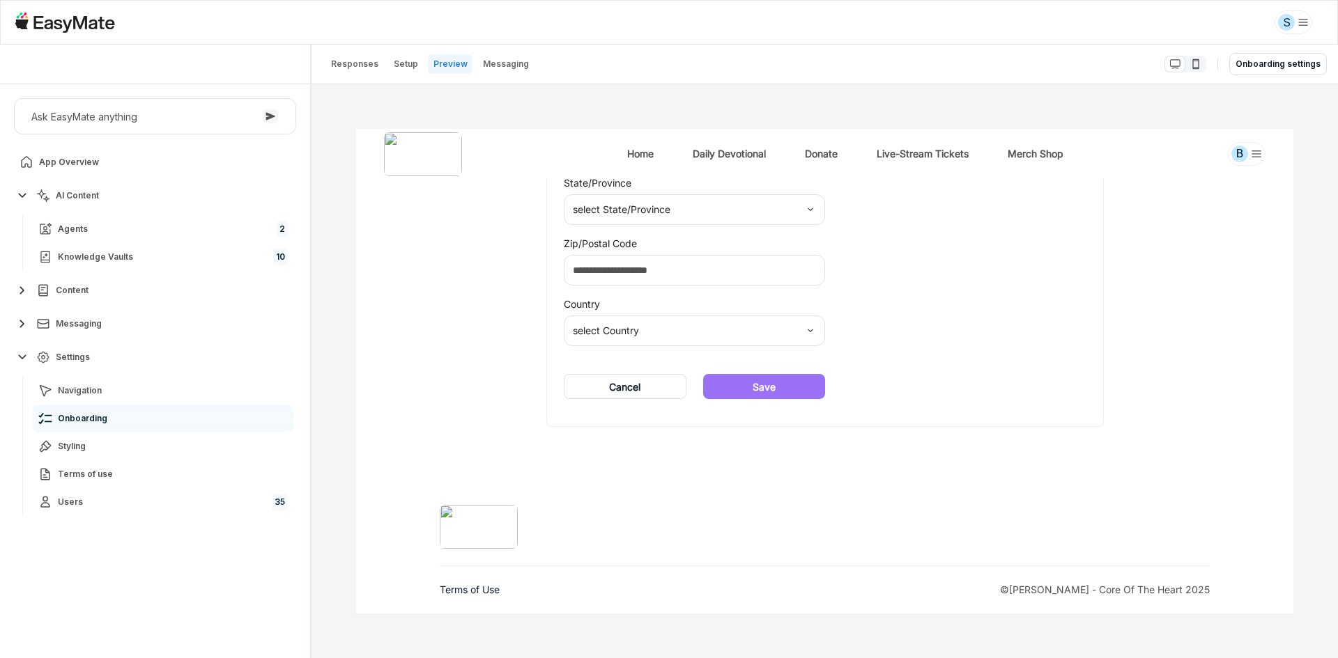
click at [979, 299] on div "**********" at bounding box center [824, 142] width 556 height 567
click at [982, 297] on div "**********" at bounding box center [824, 142] width 556 height 567
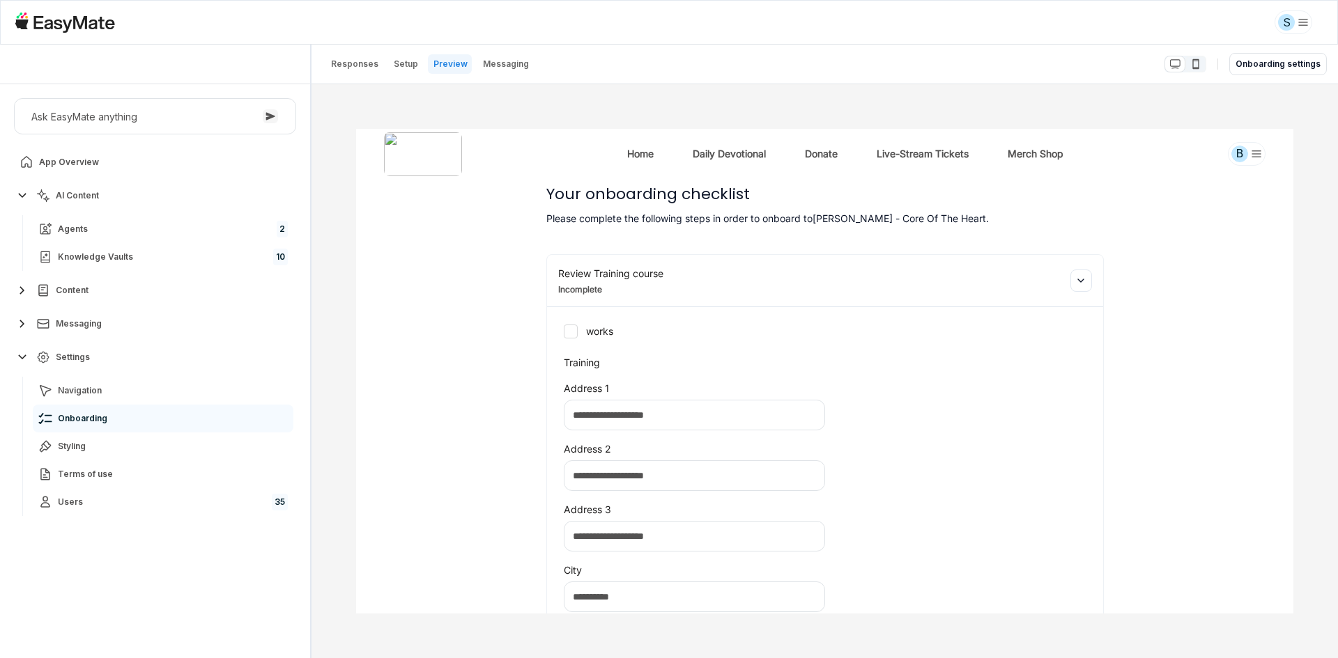
scroll to position [0, 0]
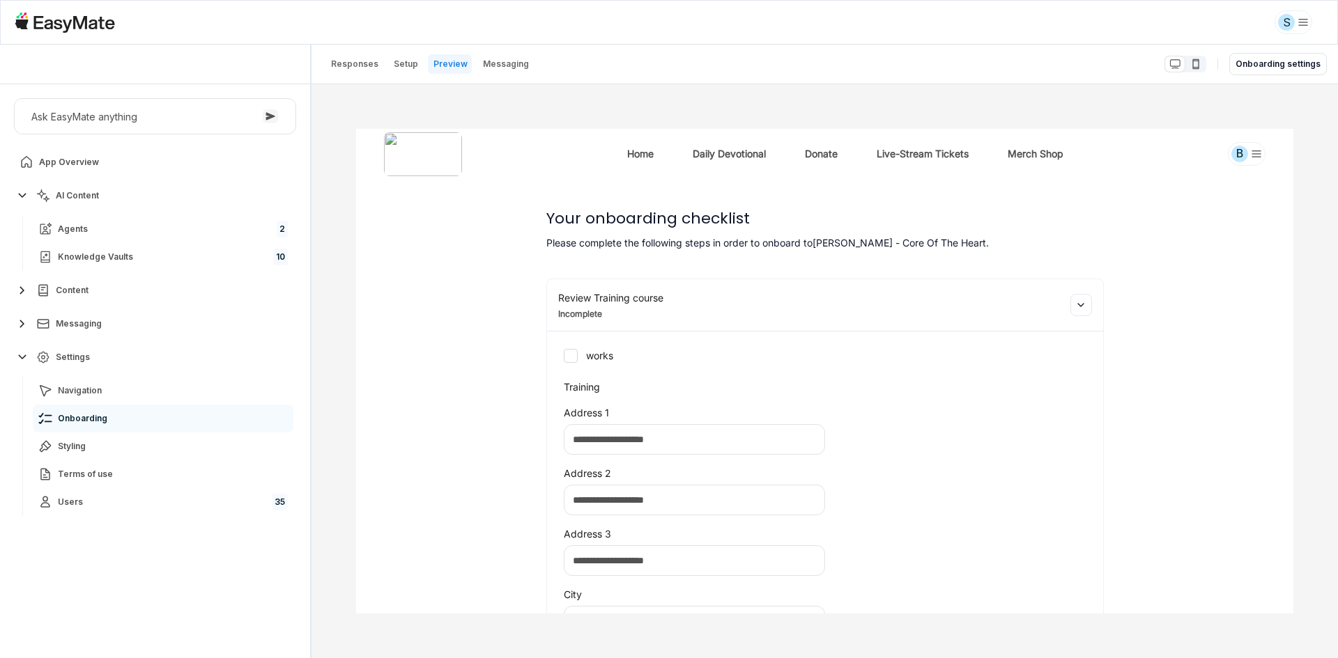
click at [1056, 378] on div "**********" at bounding box center [824, 615] width 556 height 567
click at [1054, 376] on div "**********" at bounding box center [824, 615] width 556 height 567
click at [997, 307] on div "Review Training course Incomplete" at bounding box center [809, 305] width 504 height 29
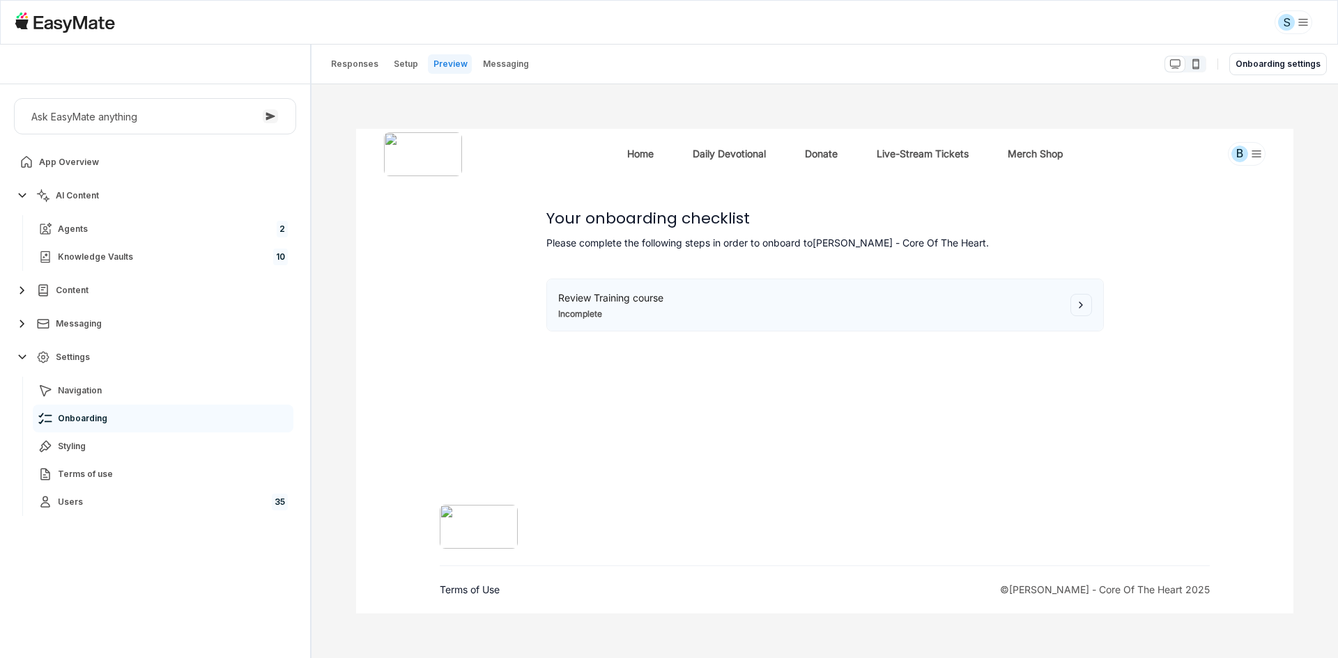
click at [997, 307] on div "Review Training course Incomplete" at bounding box center [809, 305] width 504 height 29
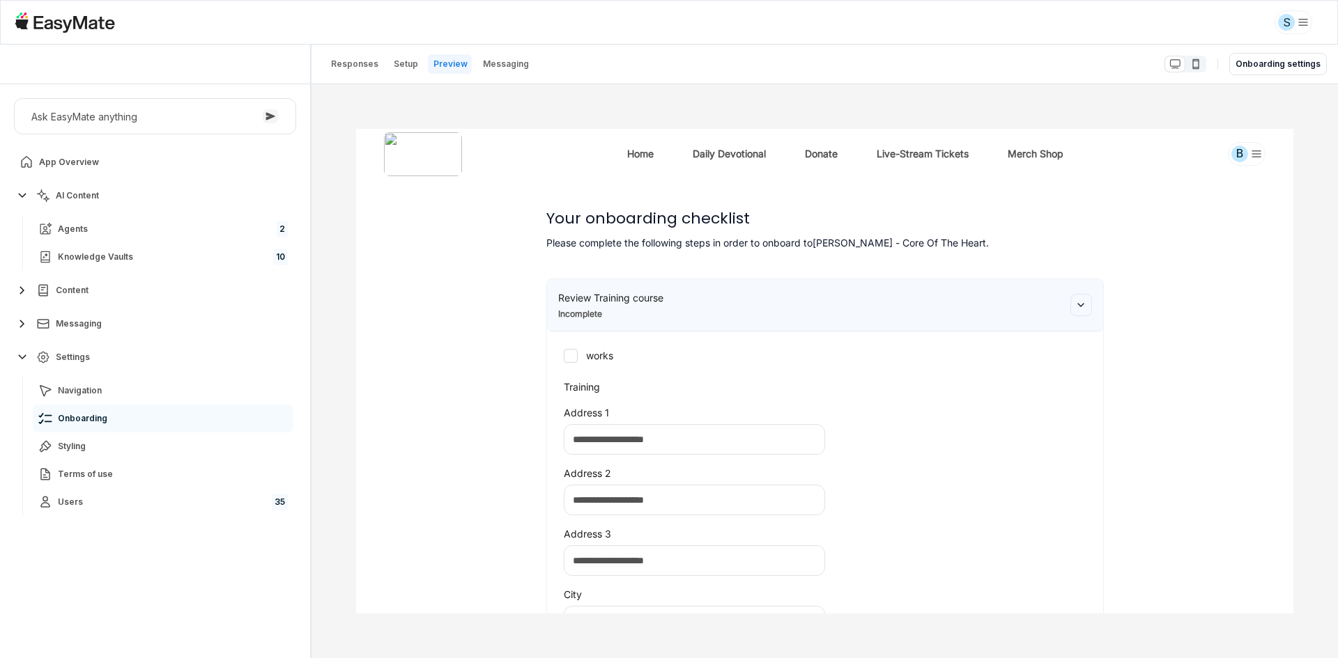
click at [997, 307] on div "Review Training course Incomplete" at bounding box center [809, 305] width 504 height 29
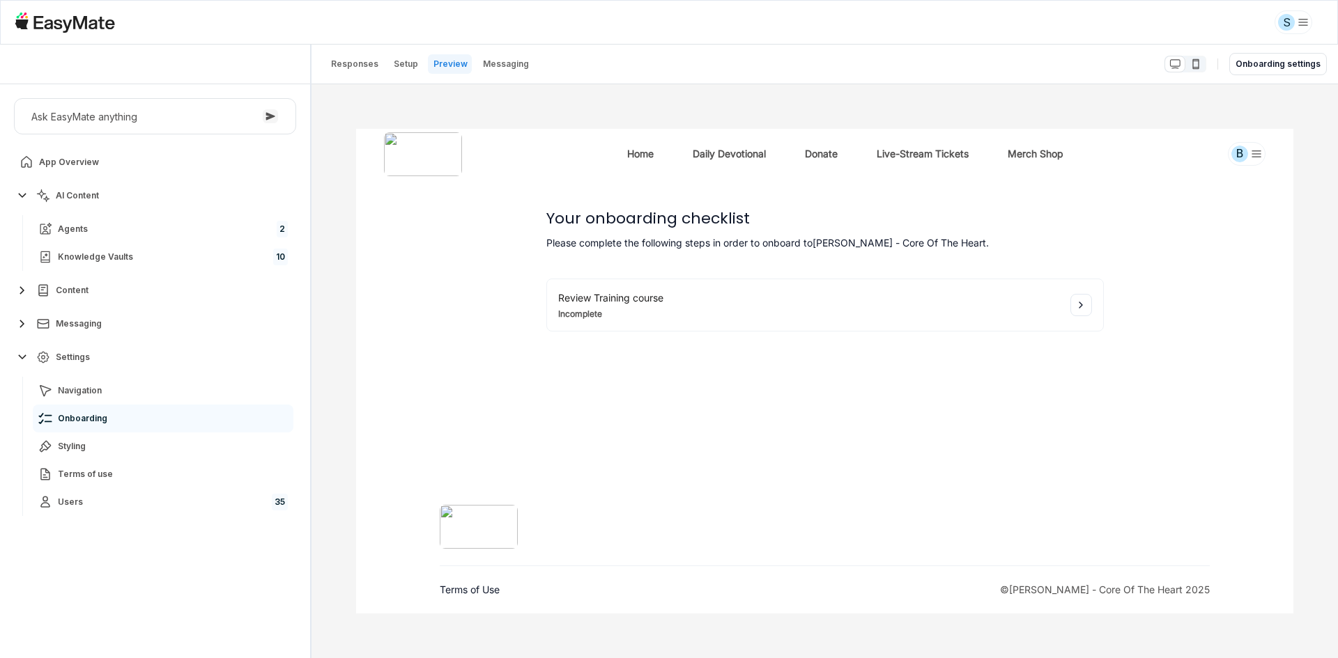
click at [987, 383] on div "Your onboarding checklist Please complete the following steps in order to onboa…" at bounding box center [824, 331] width 613 height 304
click at [1069, 459] on div "Your onboarding checklist Please complete the following steps in order to onboa…" at bounding box center [824, 331] width 613 height 304
type textarea "*"
